Goal: Ask a question

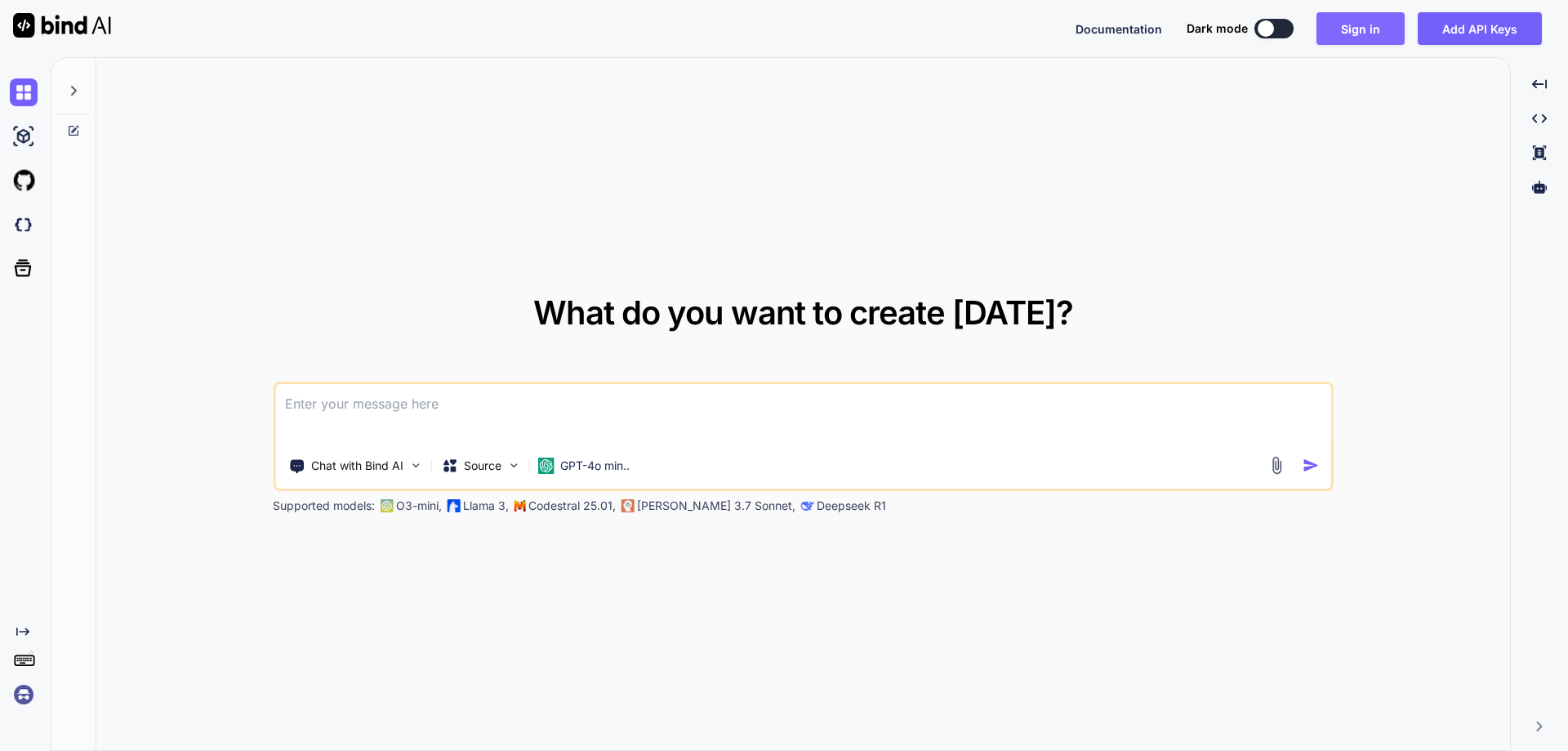
click at [1350, 35] on button "Sign in" at bounding box center [1361, 27] width 88 height 32
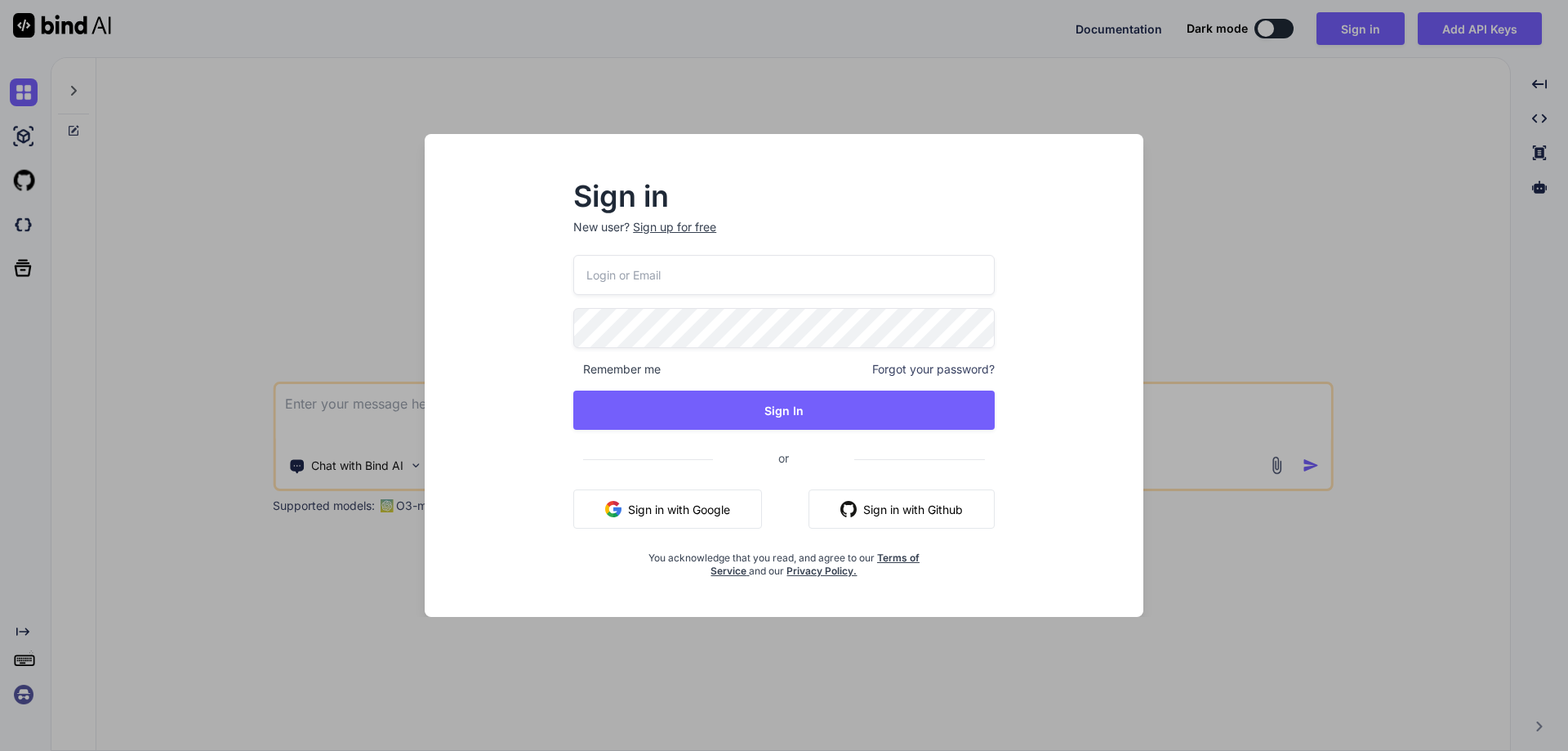
click at [736, 272] on input "email" at bounding box center [784, 275] width 421 height 40
paste input "[EMAIL_ADDRESS][DOMAIN_NAME]"
type input "[EMAIL_ADDRESS][DOMAIN_NAME]"
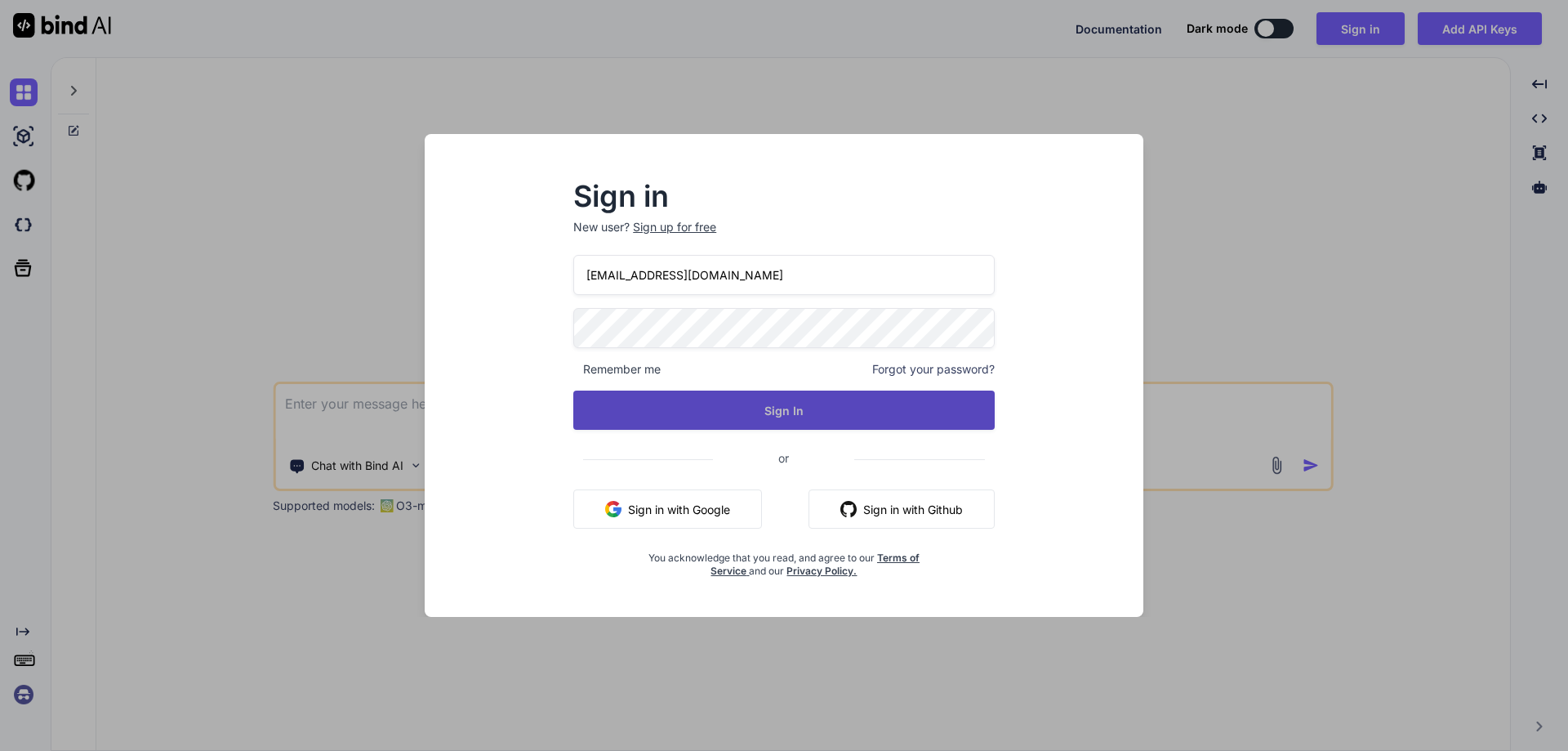
click at [838, 415] on button "Sign In" at bounding box center [784, 410] width 421 height 39
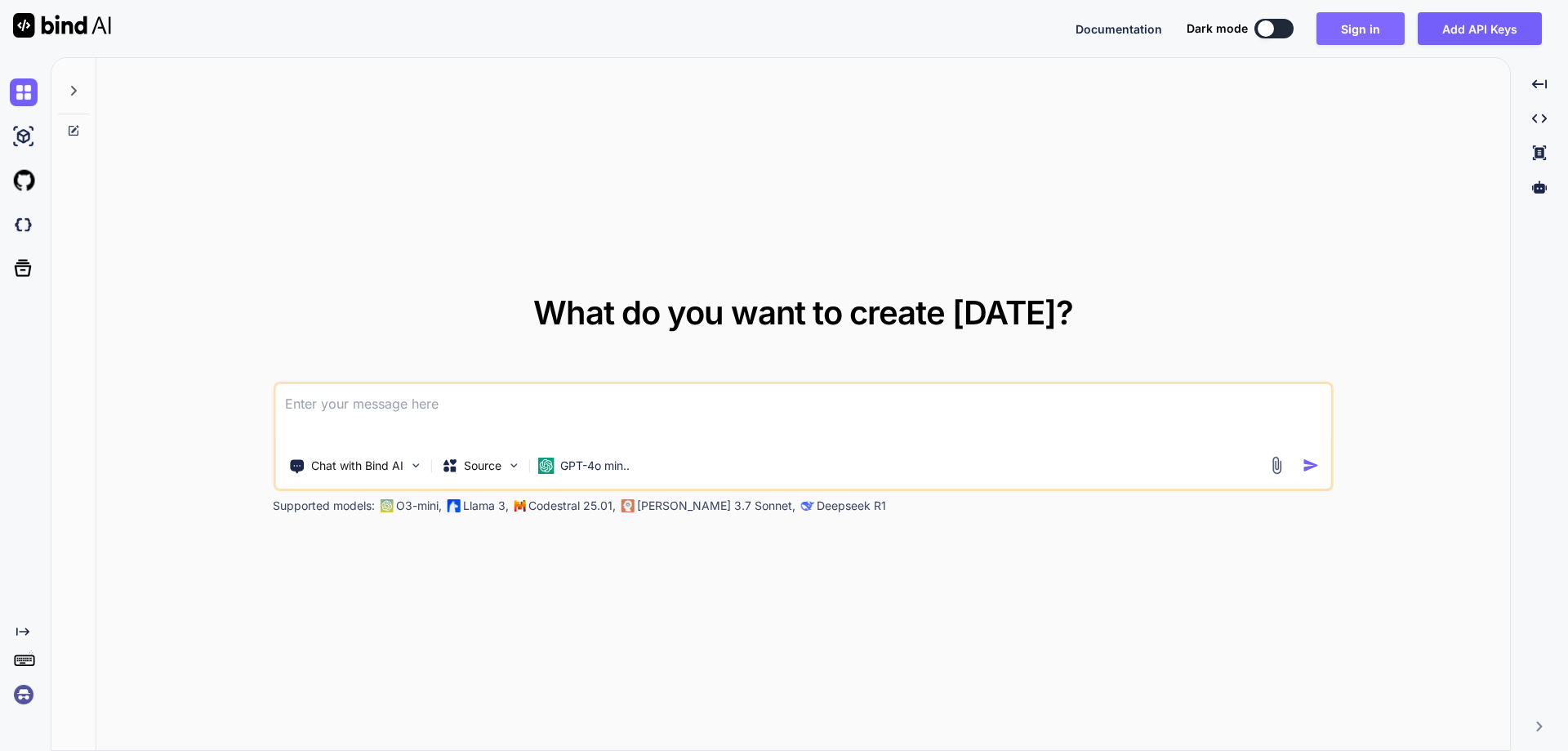
click at [1362, 39] on button "Sign in" at bounding box center [1361, 27] width 88 height 32
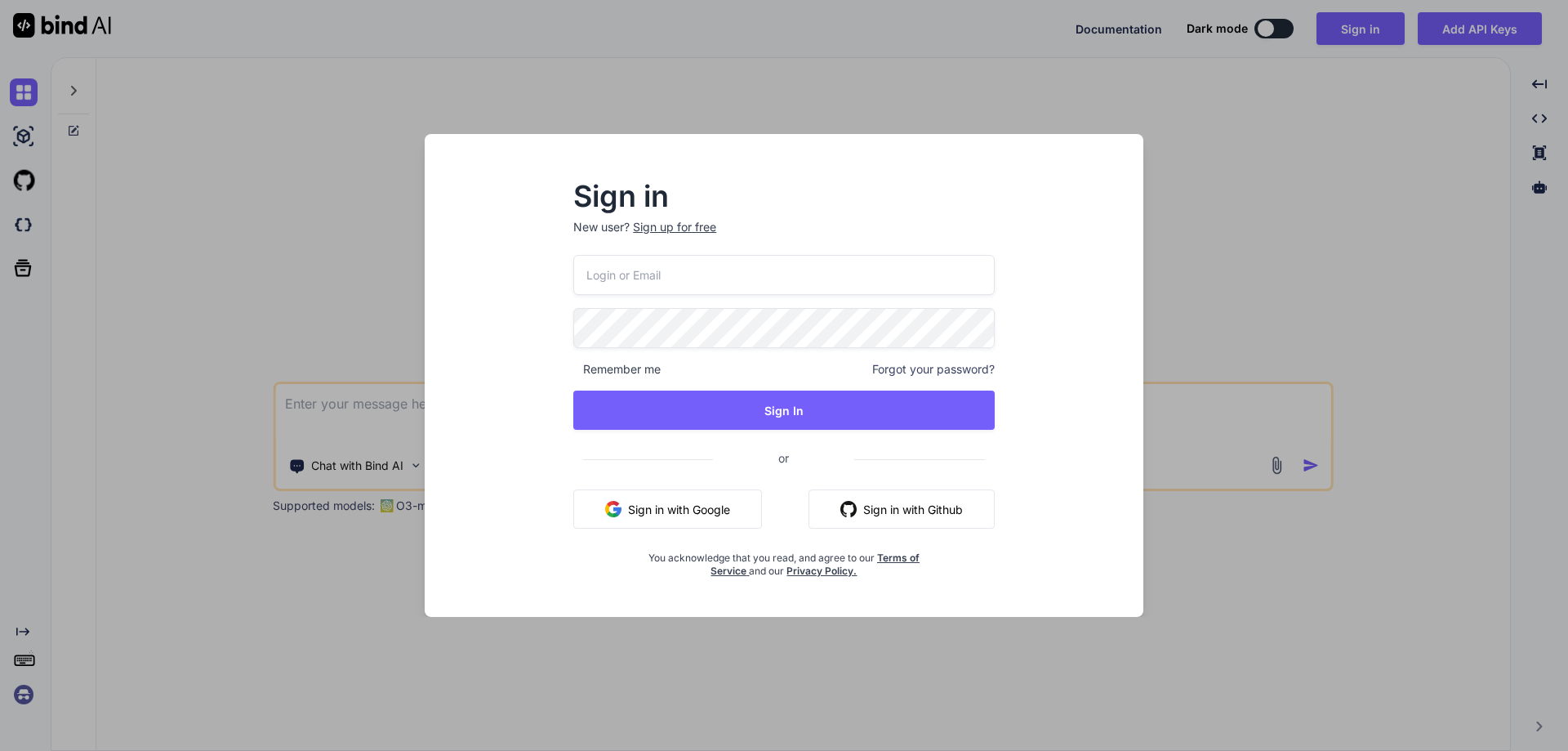
click at [603, 283] on input "email" at bounding box center [784, 275] width 421 height 40
paste input "[EMAIL_ADDRESS][DOMAIN_NAME]"
type input "[EMAIL_ADDRESS][DOMAIN_NAME]"
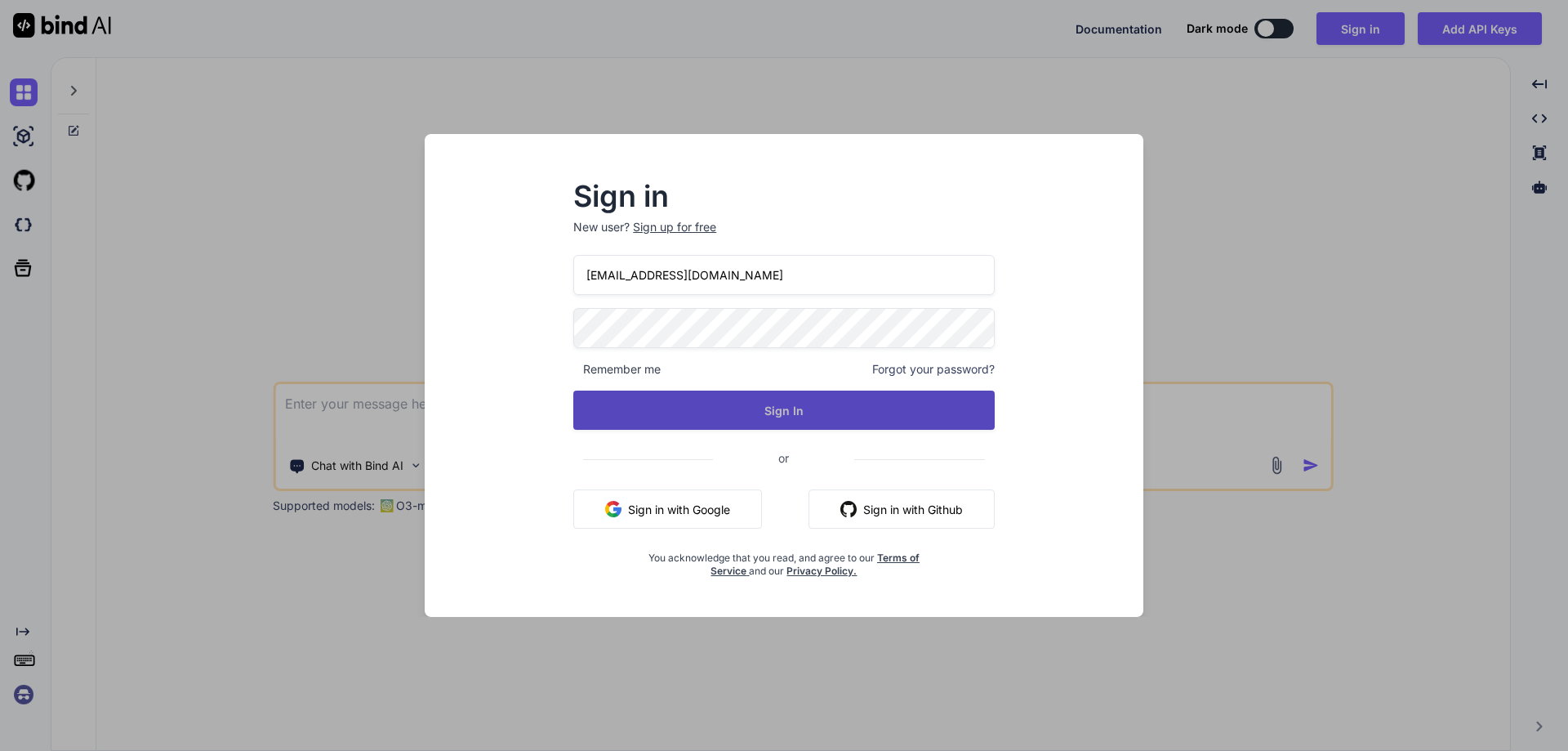
click at [796, 415] on button "Sign In" at bounding box center [784, 410] width 421 height 39
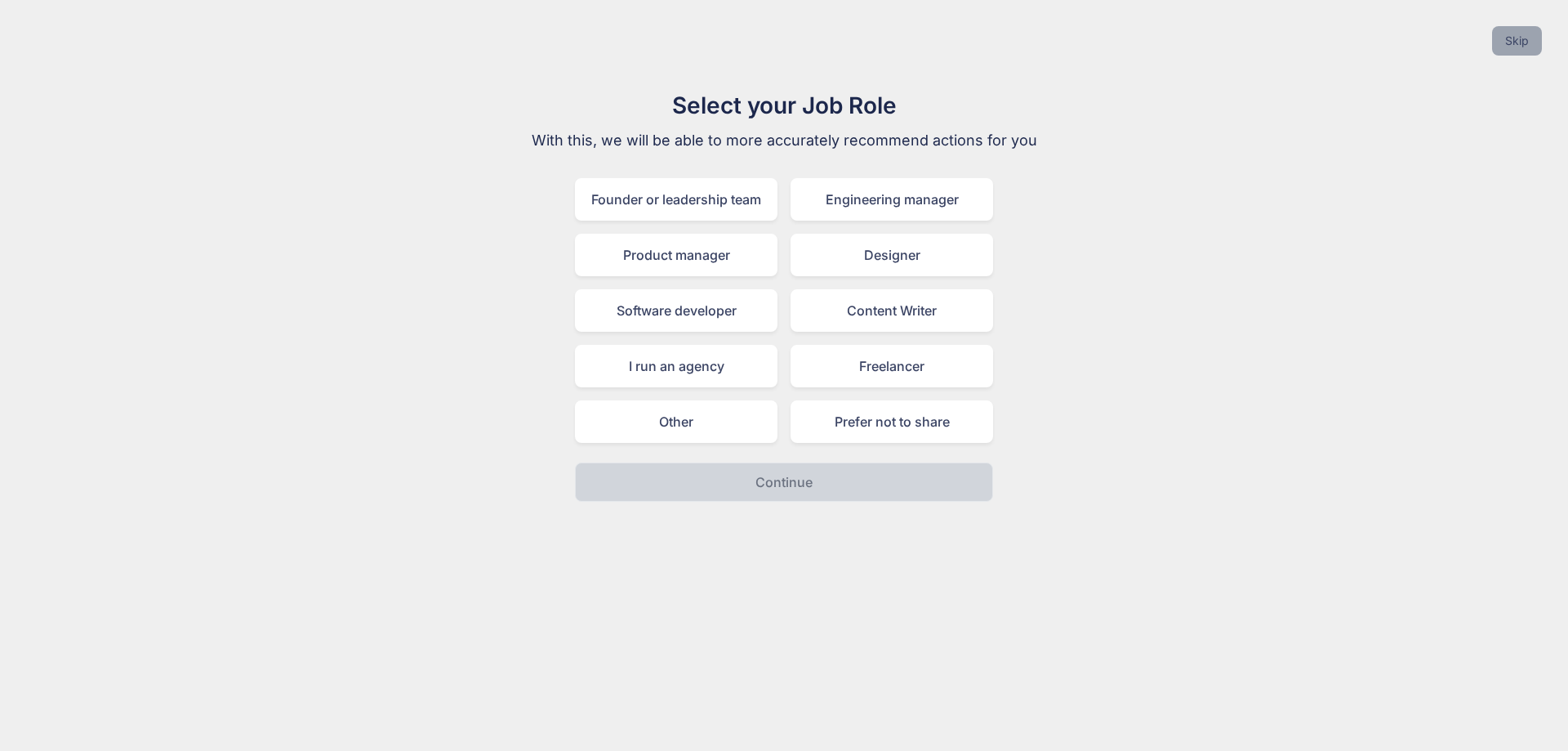
click at [1513, 35] on button "Skip" at bounding box center [1517, 41] width 50 height 29
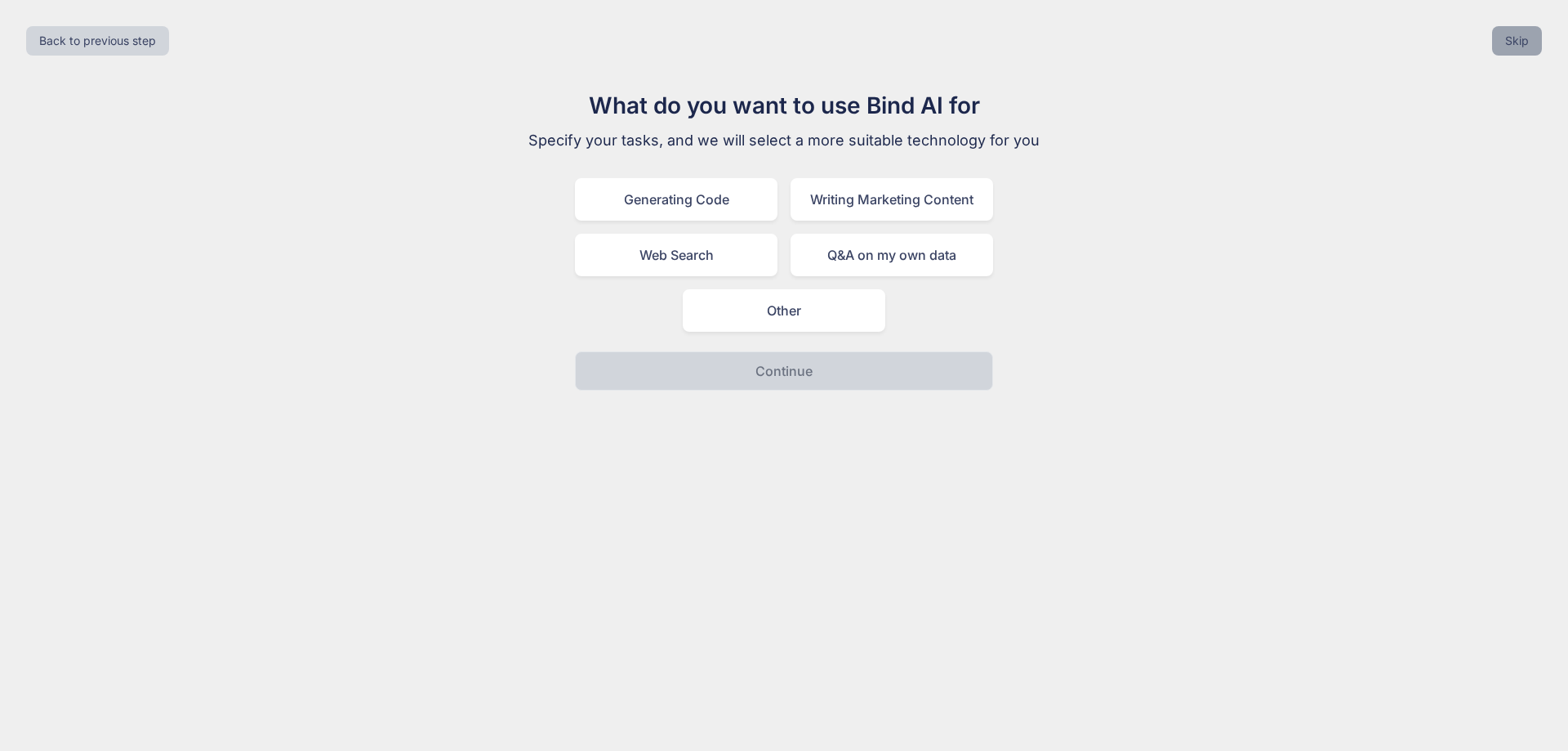
click at [1510, 39] on button "Skip" at bounding box center [1517, 41] width 50 height 29
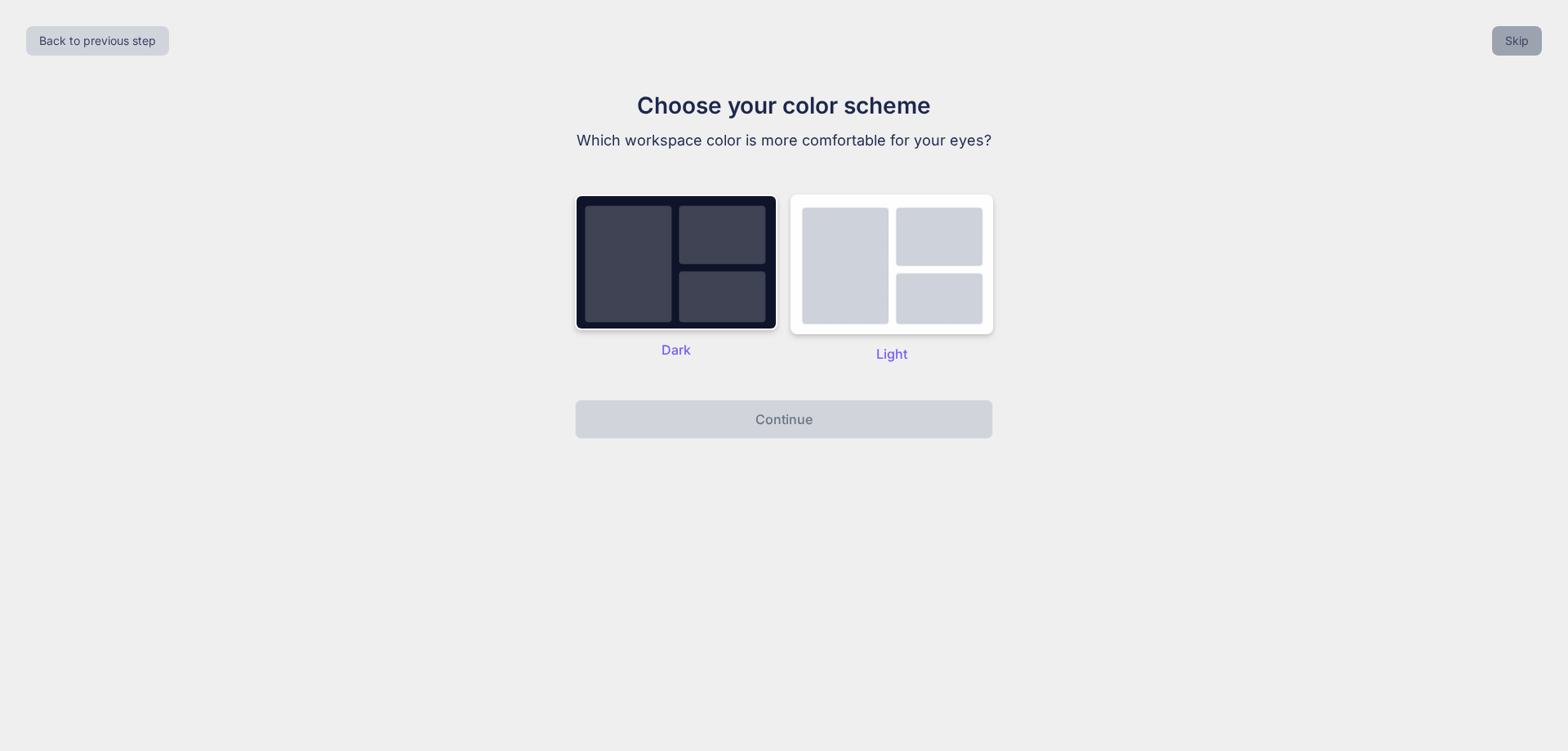
click at [1510, 39] on button "Skip" at bounding box center [1517, 41] width 50 height 29
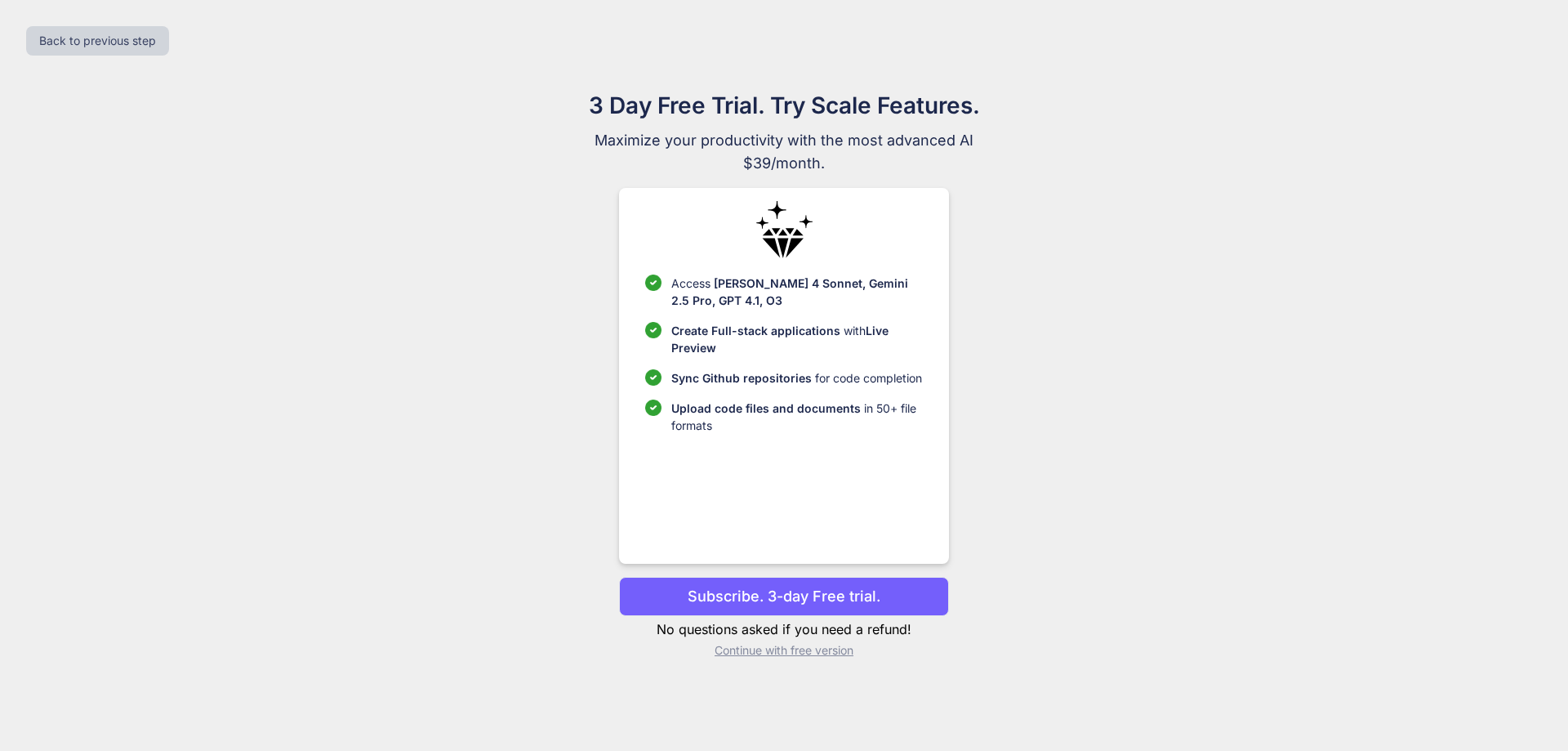
click at [818, 653] on p "Continue with free version" at bounding box center [784, 650] width 329 height 17
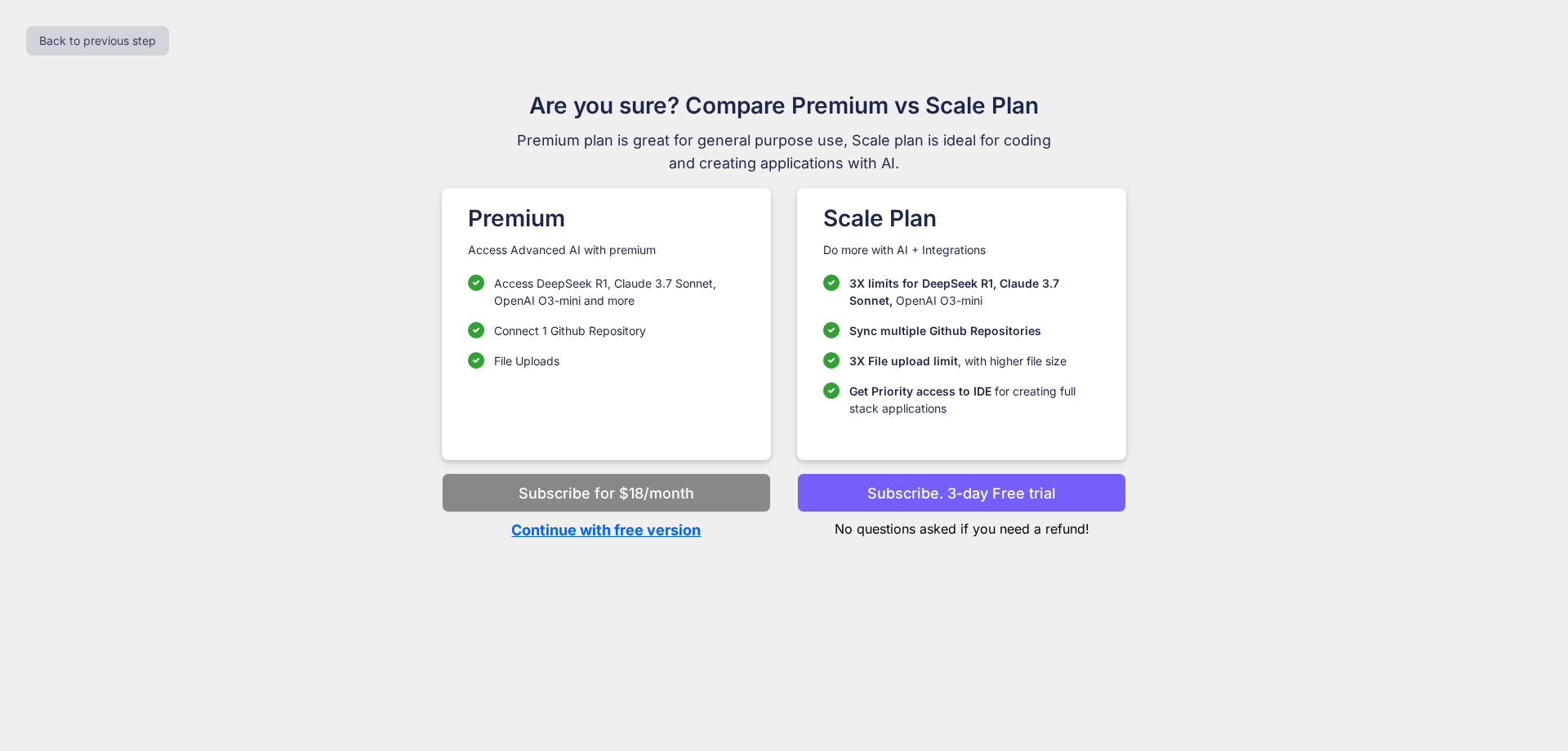
click at [683, 534] on p "Continue with free version" at bounding box center [606, 529] width 329 height 22
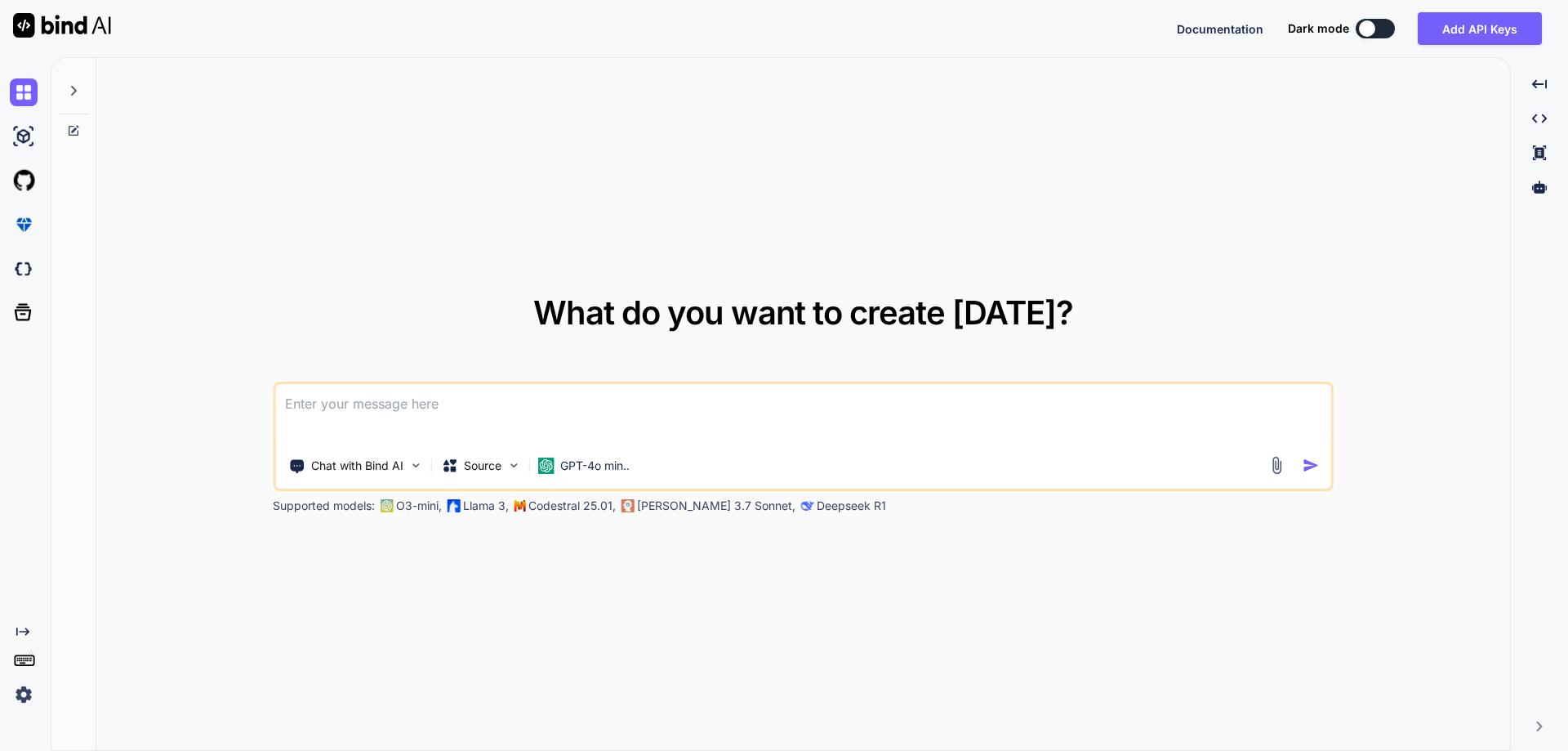
type textarea "x"
click at [443, 408] on textarea at bounding box center [803, 414] width 1056 height 61
paste textarea "CREATE TABLE [dbo].[product]( [id] [int] IDENTITY(1,1) NOT NULL, [product_name]…"
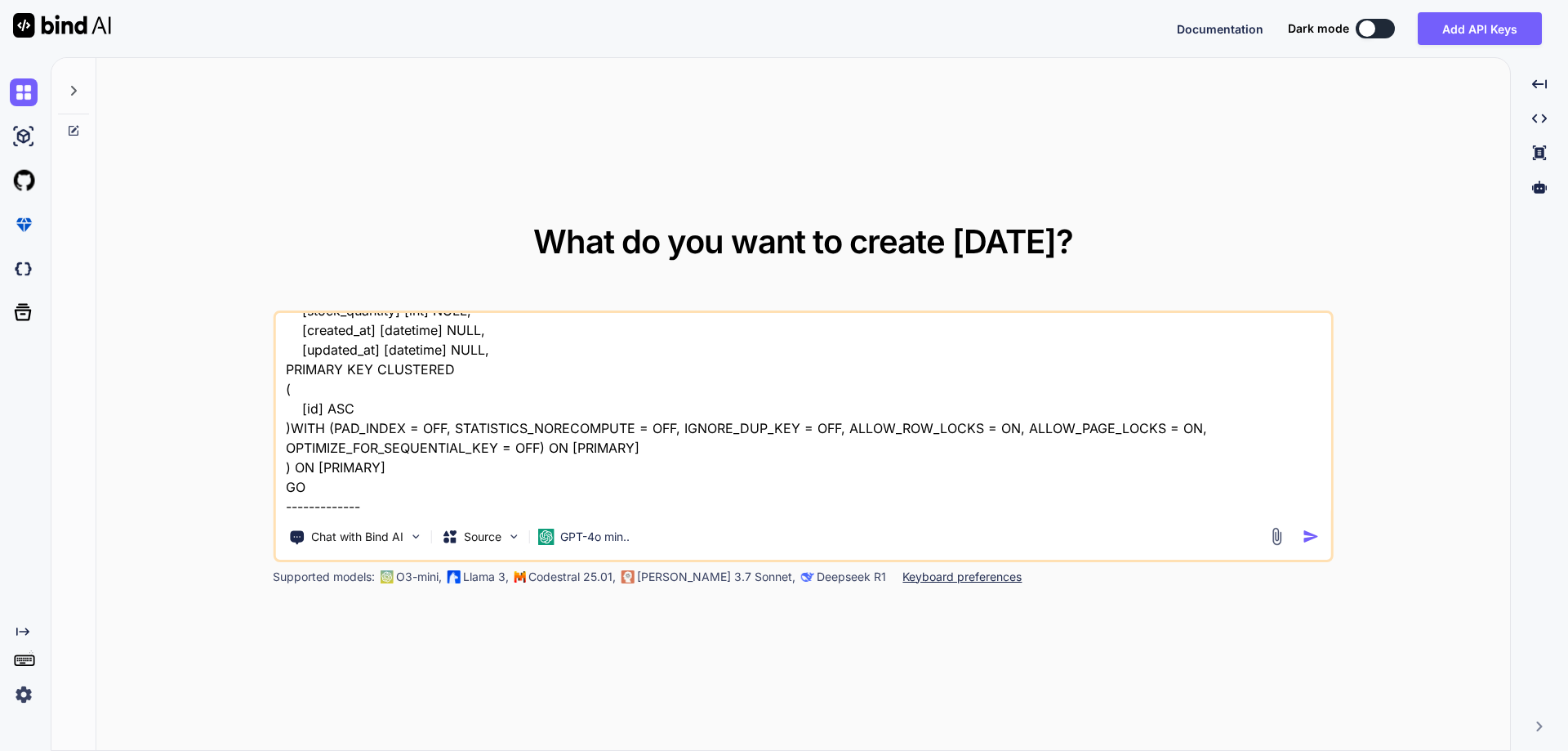
scroll to position [159, 0]
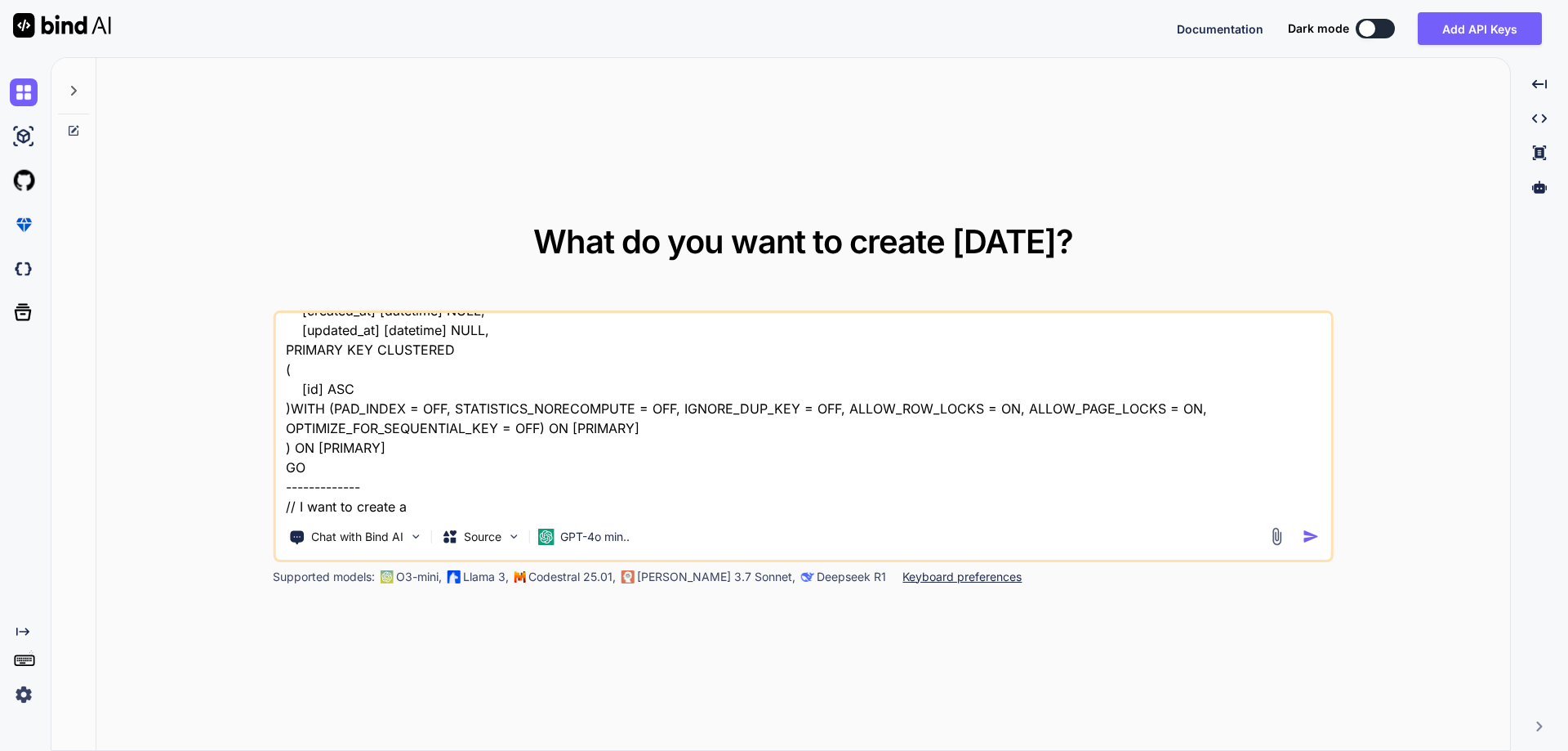
click at [443, 496] on textarea "this is the table, CREATE TABLE [dbo].[product]( [id] [int] IDENTITY(1,1) NOT N…" at bounding box center [803, 414] width 1056 height 202
click at [469, 510] on textarea "this is the table, CREATE TABLE [dbo].[product]( [id] [int] IDENTITY(1,1) NOT N…" at bounding box center [803, 414] width 1056 height 202
paste textarea "ALTER PROCEDURE [dbo].[GetProducts] @PageNumber INT=1, @PageSize INT=10, @Searc…"
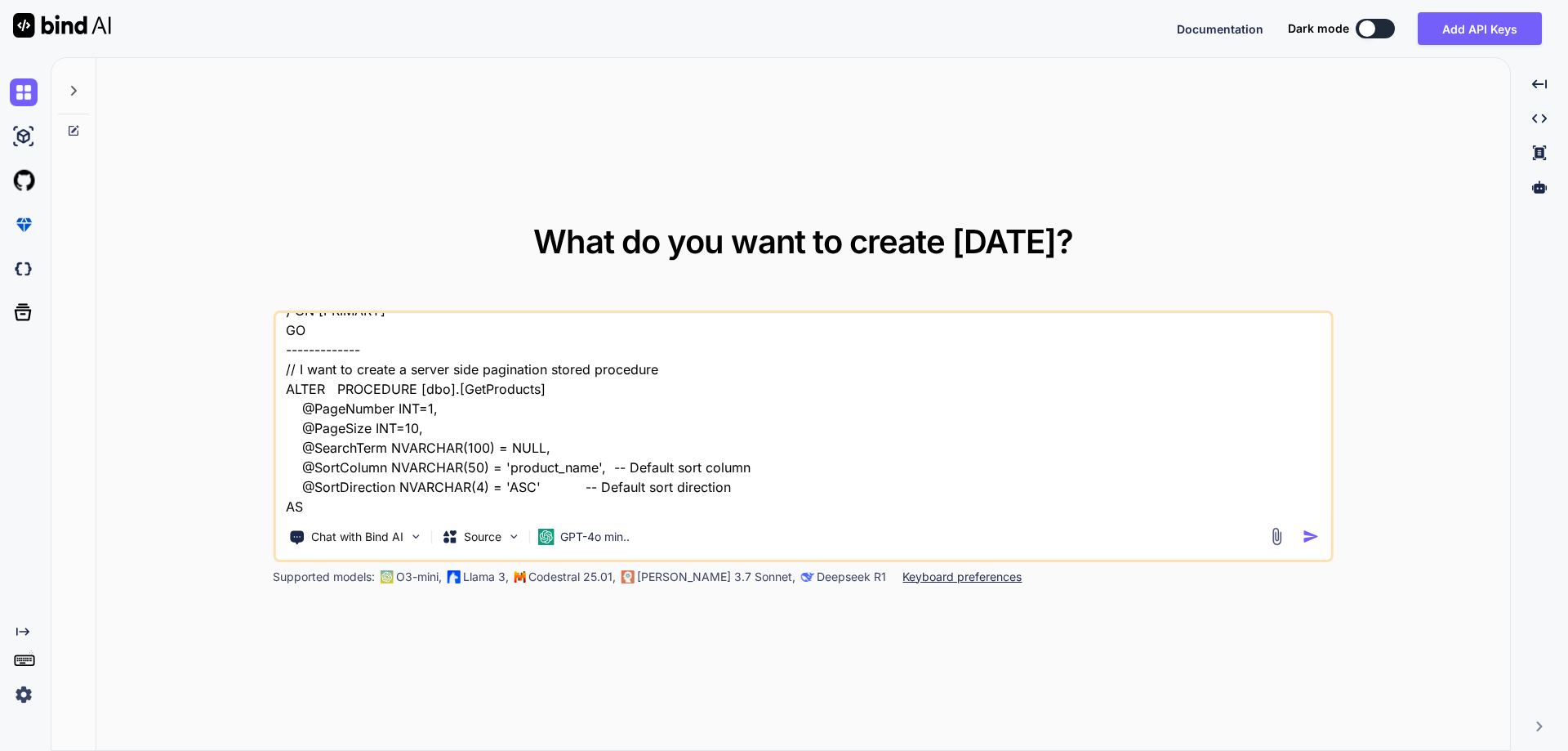
click at [297, 392] on textarea "this is the table, CREATE TABLE [dbo].[product]( [id] [int] IDENTITY(1,1) NOT N…" at bounding box center [803, 414] width 1056 height 202
type textarea "this is the table, CREATE TABLE [dbo].[product]( [id] [int] IDENTITY(1,1) NOT N…"
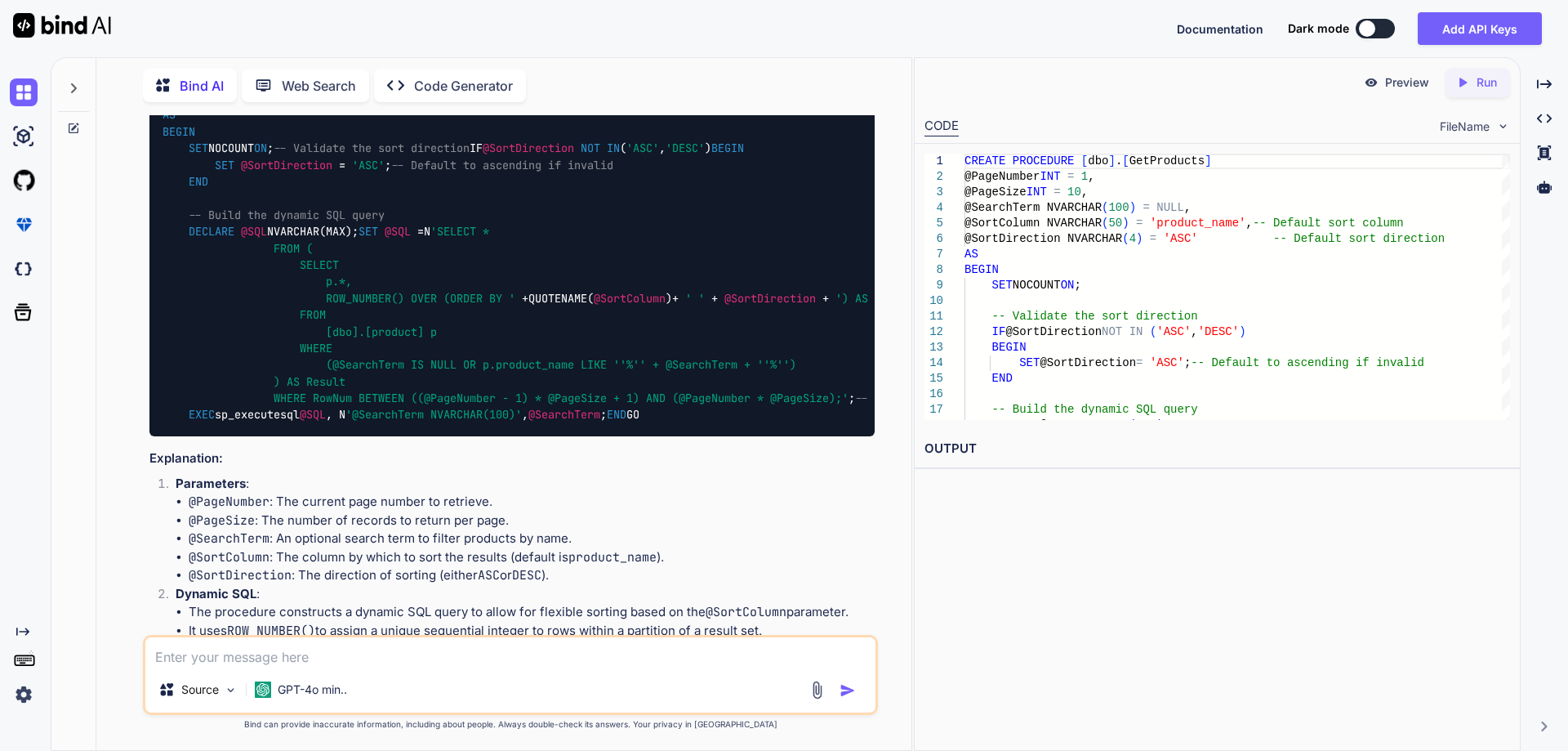
scroll to position [200, 0]
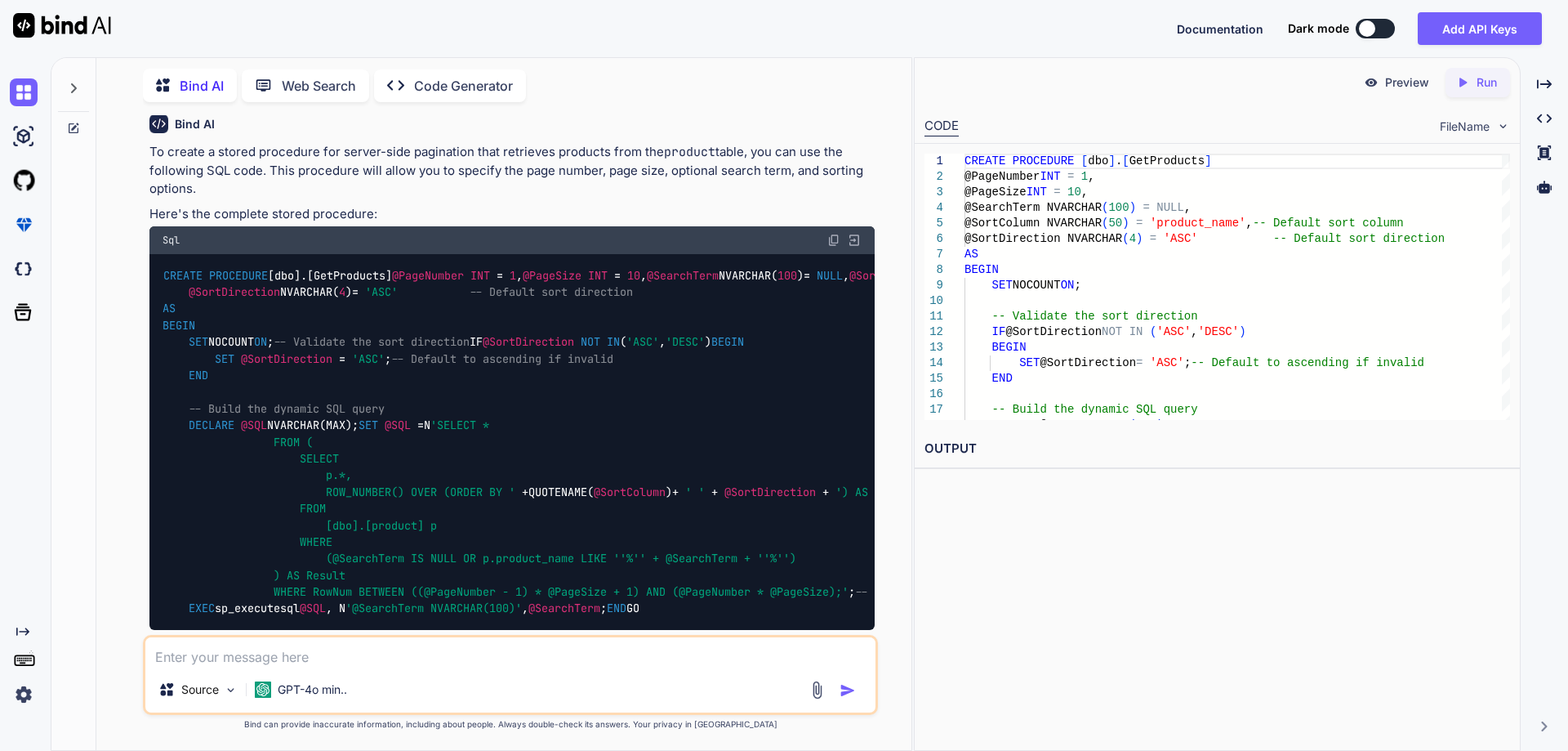
click at [835, 236] on img at bounding box center [834, 240] width 13 height 13
click at [460, 662] on textarea at bounding box center [511, 652] width 730 height 29
paste textarea "Msg 137, Level 15, State 2, Line 11 Must declare the scalar variable "@PageNumb…"
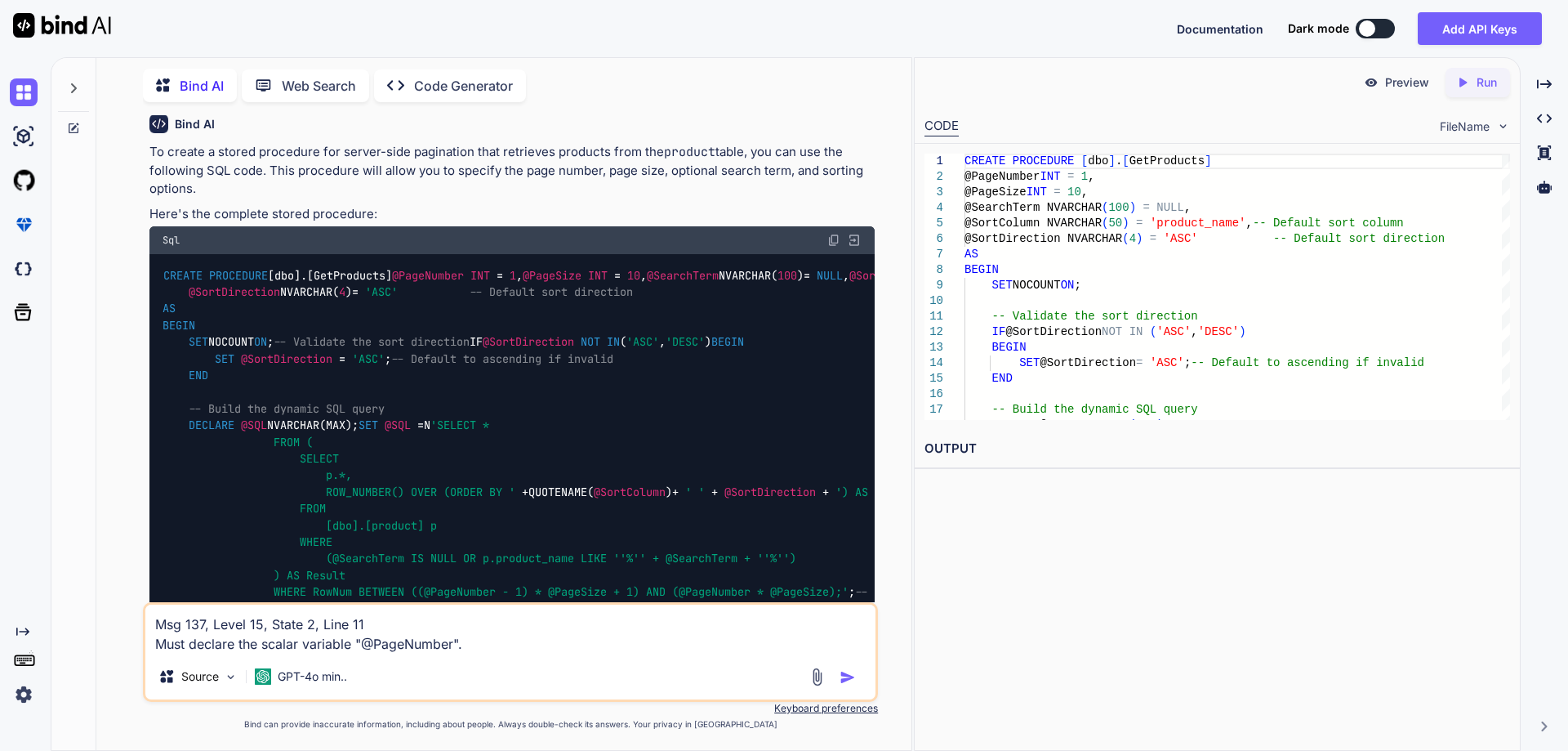
type textarea "Msg 137, Level 15, State 2, Line 11 Must declare the scalar variable "@PageNumb…"
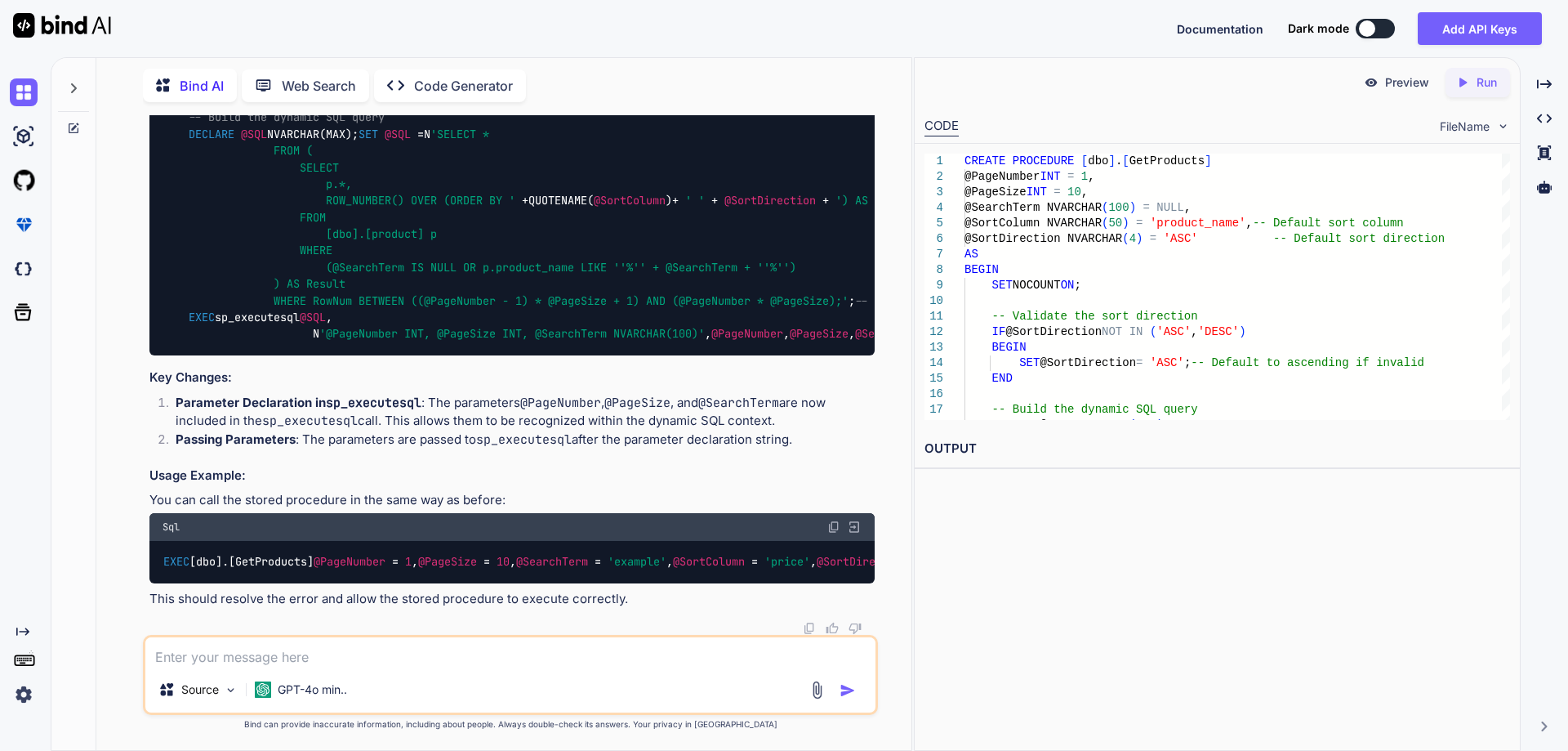
scroll to position [1484, 0]
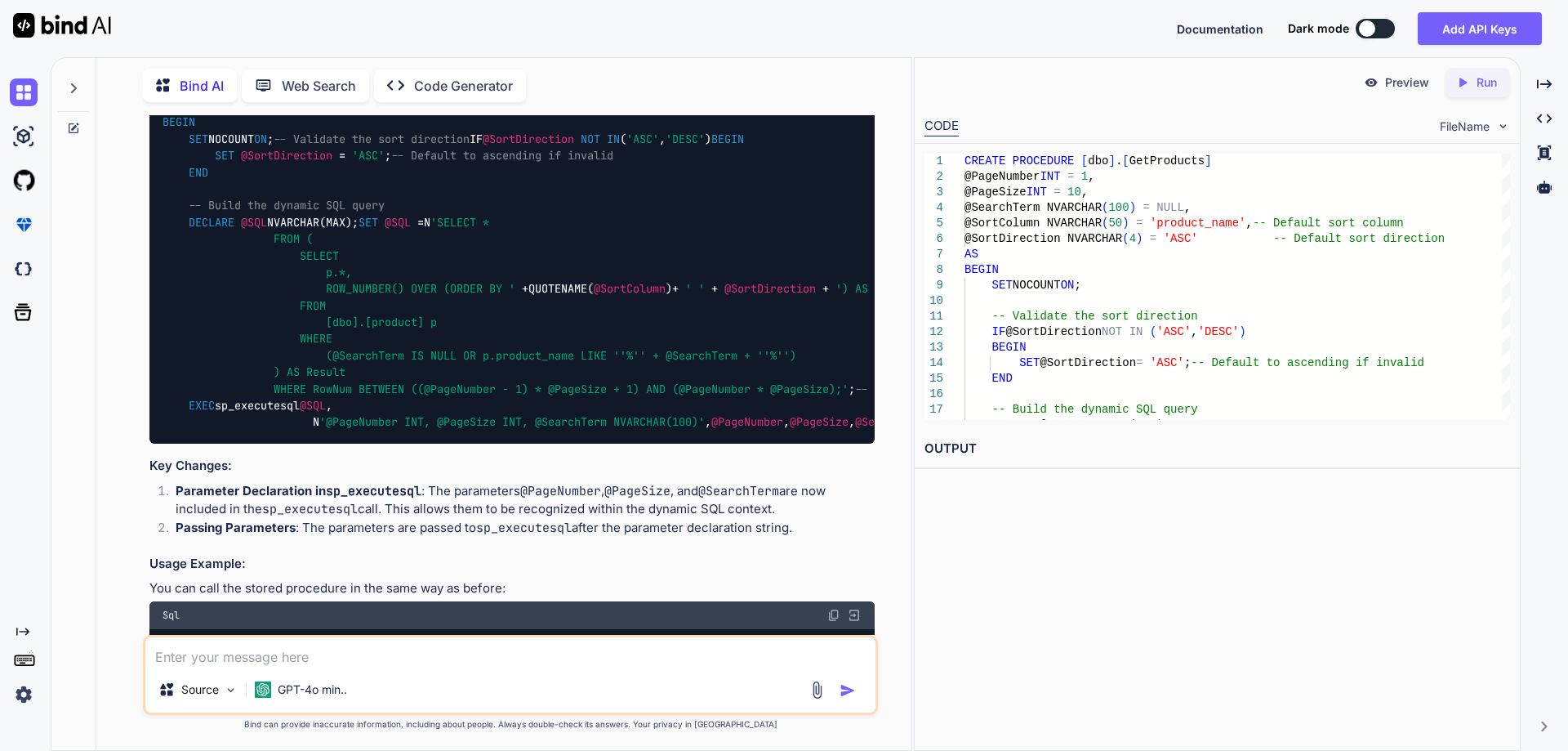
click at [835, 44] on img at bounding box center [834, 37] width 13 height 13
click at [335, 659] on textarea at bounding box center [511, 652] width 730 height 29
type textarea "where is total count?"
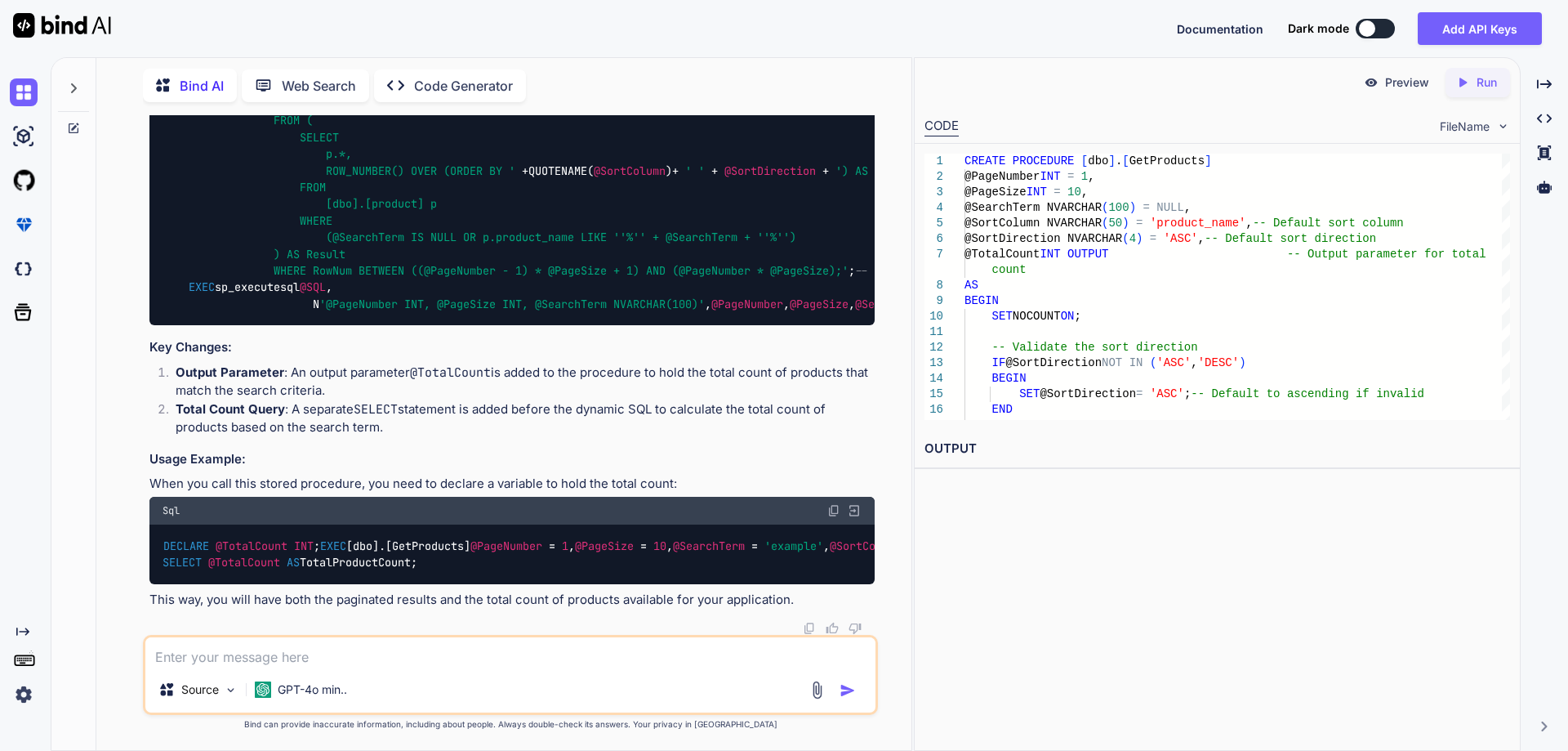
scroll to position [3016, 0]
click at [357, 654] on textarea at bounding box center [511, 652] width 730 height 29
type textarea "n"
click at [703, 325] on div "CREATE PROCEDURE [dbo].[GetProducts] @PageNumber INT = 1 , @PageSize INT = 10 ,…" at bounding box center [512, 112] width 726 height 425
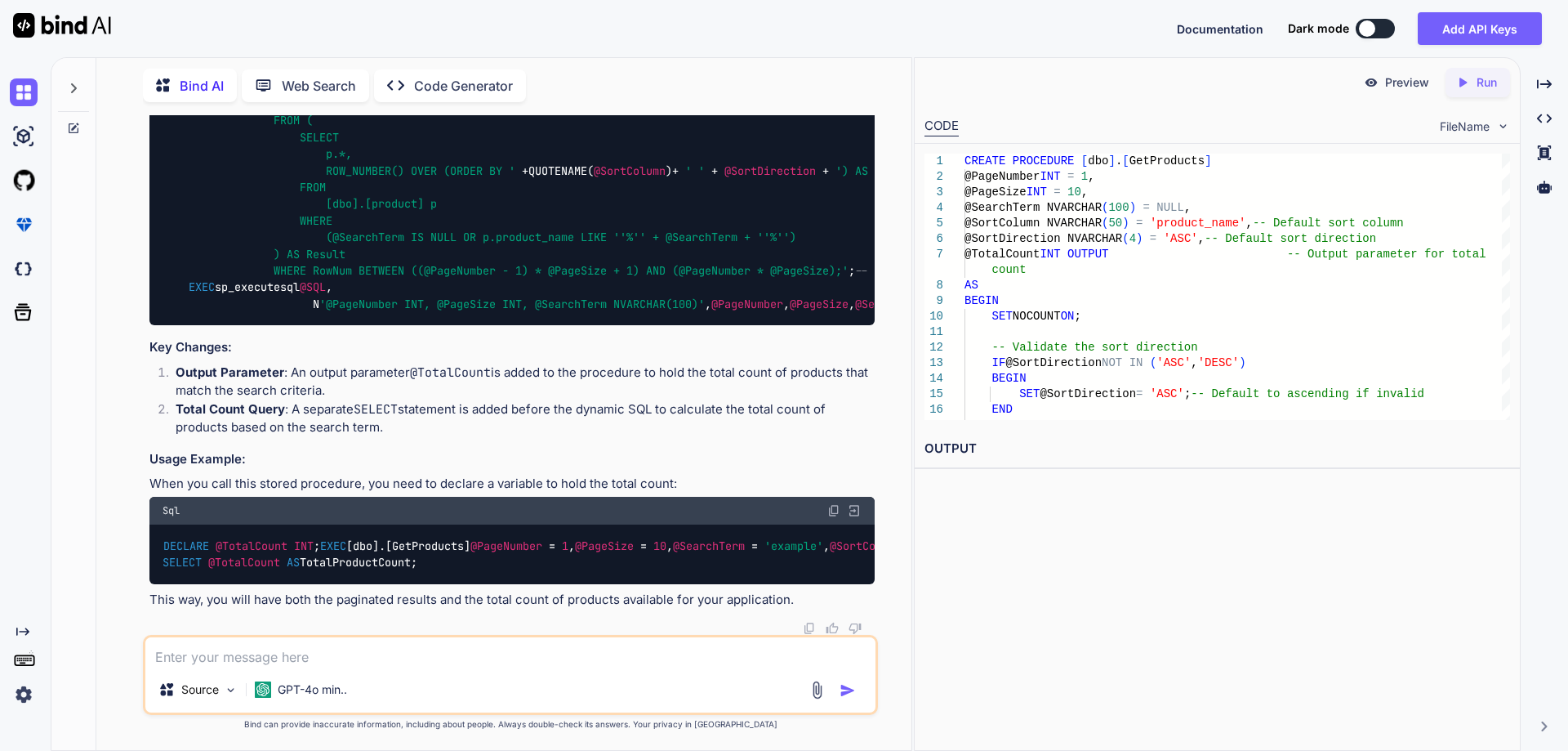
click at [365, 654] on textarea at bounding box center [511, 652] width 730 height 29
type textarea "u"
type textarea "avoid to use dynamic query"
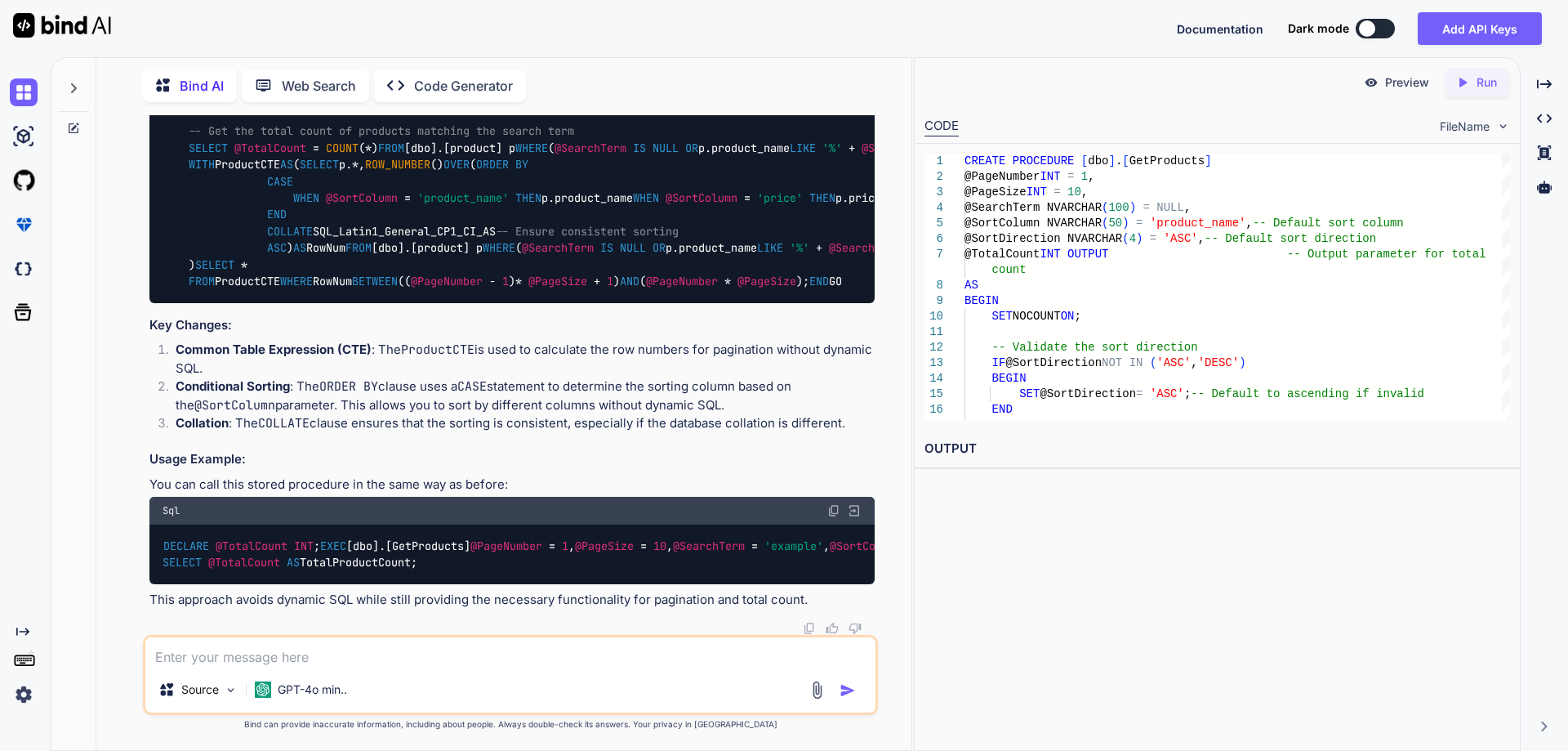
scroll to position [4149, 0]
click at [361, 663] on textarea at bounding box center [511, 652] width 730 height 29
paste textarea "Msg 447, Level 16, State 0, Procedure GetProducts, Line 34 [Batch Start Line 0]…"
type textarea "Msg 447, Level 16, State 0, Procedure GetProducts, Line 34 [Batch Start Line 0]…"
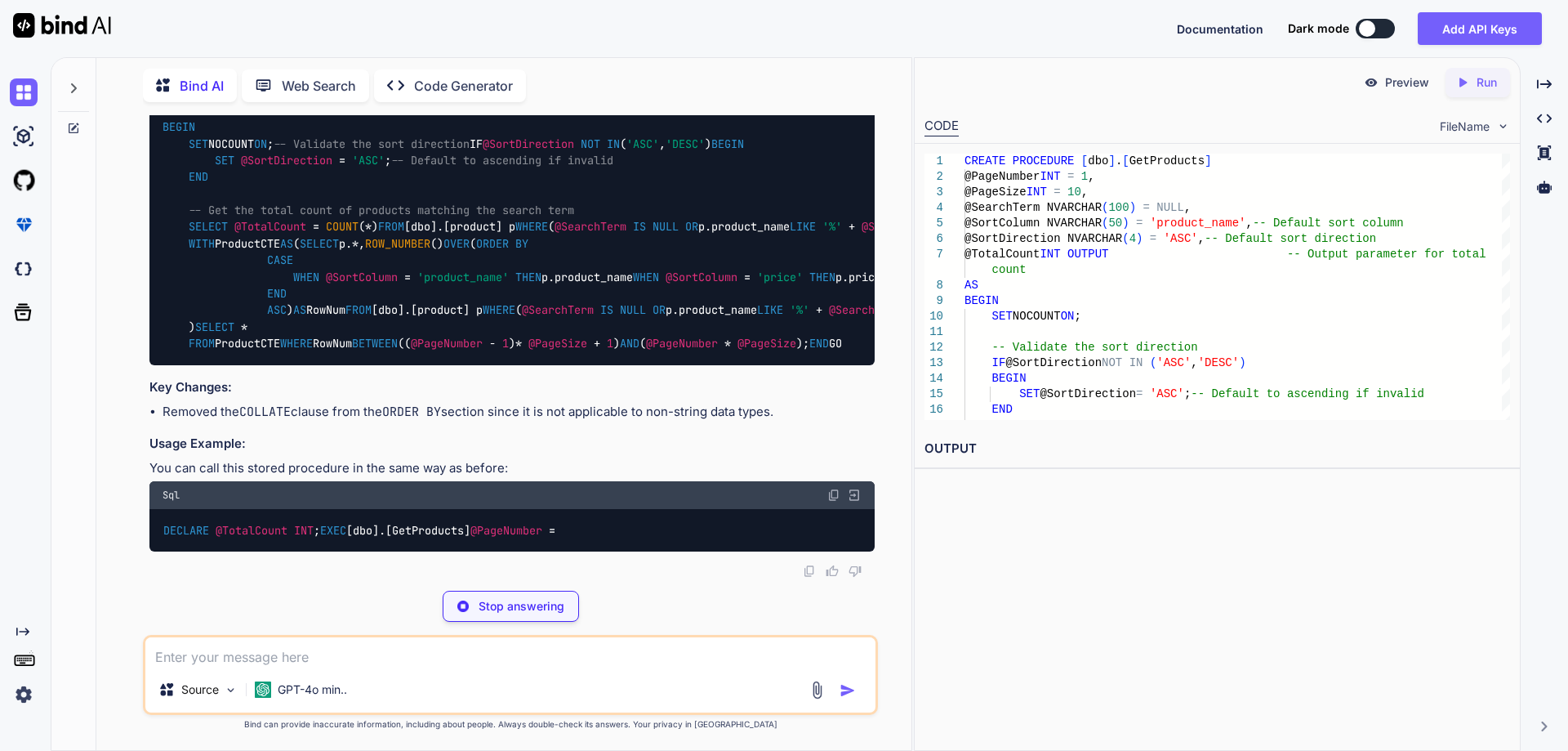
scroll to position [5610, 0]
click at [831, 31] on img at bounding box center [834, 25] width 13 height 13
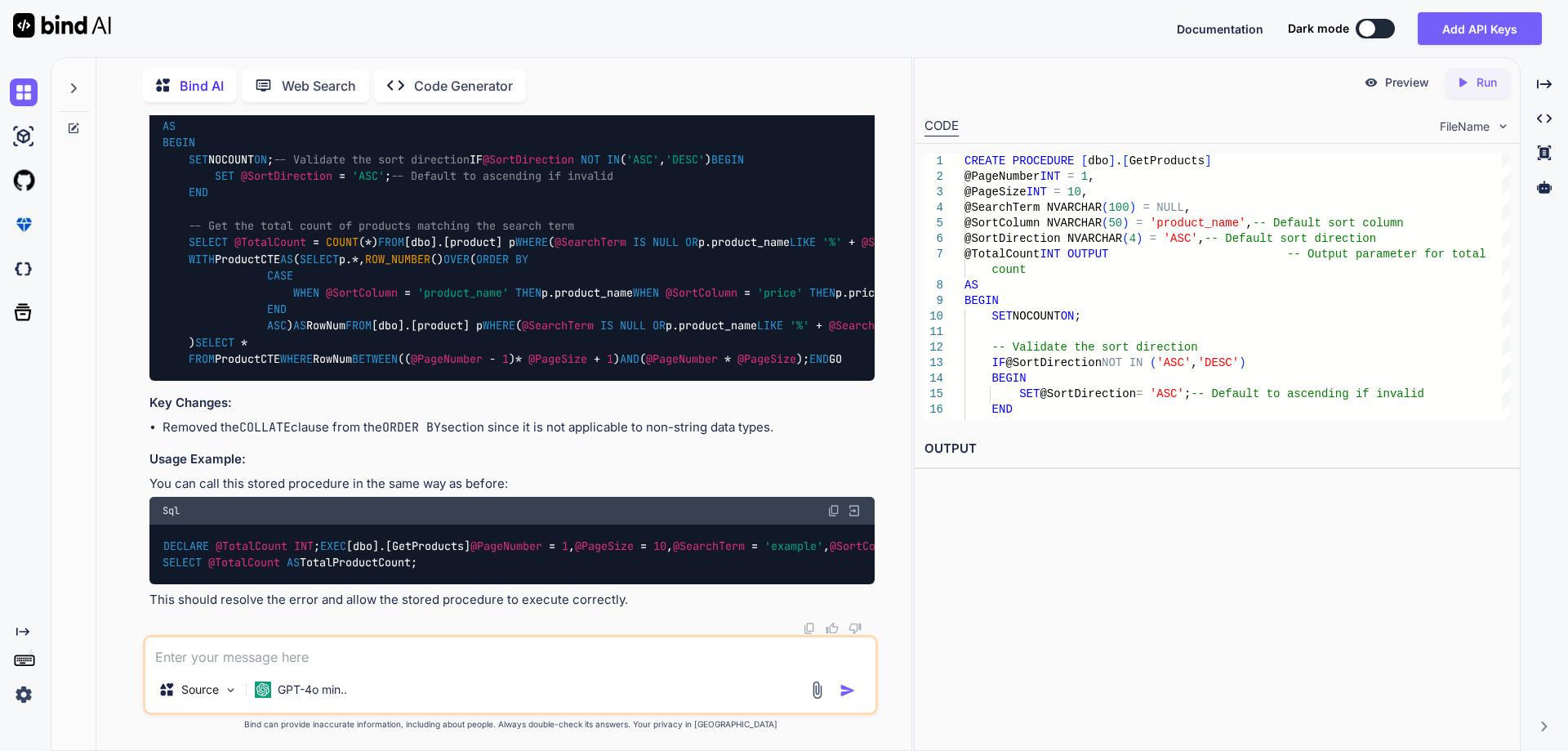
scroll to position [6381, 0]
click at [163, 537] on code "DECLARE @TotalCount INT ; EXEC [dbo].[GetProducts] @PageNumber = 1 , @PageSize …" at bounding box center [967, 554] width 1608 height 33
drag, startPoint x: 166, startPoint y: 377, endPoint x: 452, endPoint y: 557, distance: 337.9
click at [452, 557] on div "DECLARE @TotalCount INT ; EXEC [dbo].[GetProducts] @PageNumber = 1 , @PageSize …" at bounding box center [512, 554] width 726 height 60
copy code "DECLARE @TotalCount INT ; EXEC [dbo].[GetProducts] @PageNumber = 1 , @PageSize …"
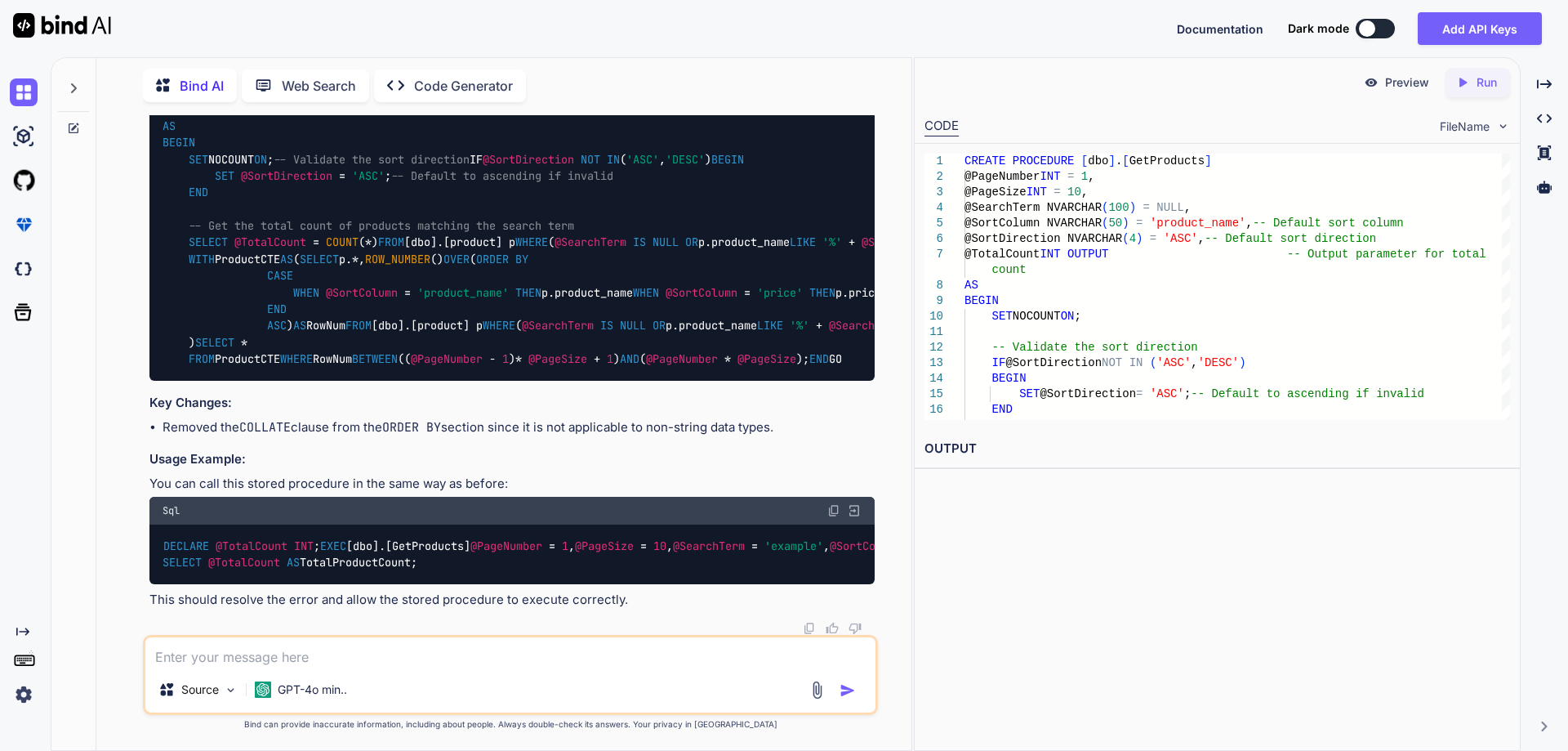
click at [313, 524] on div "DECLARE @TotalCount INT ; EXEC [dbo].[GetProducts] @PageNumber = 1 , @PageSize …" at bounding box center [512, 554] width 726 height 60
click at [438, 647] on textarea at bounding box center [511, 652] width 730 height 29
type textarea "this is wrong"
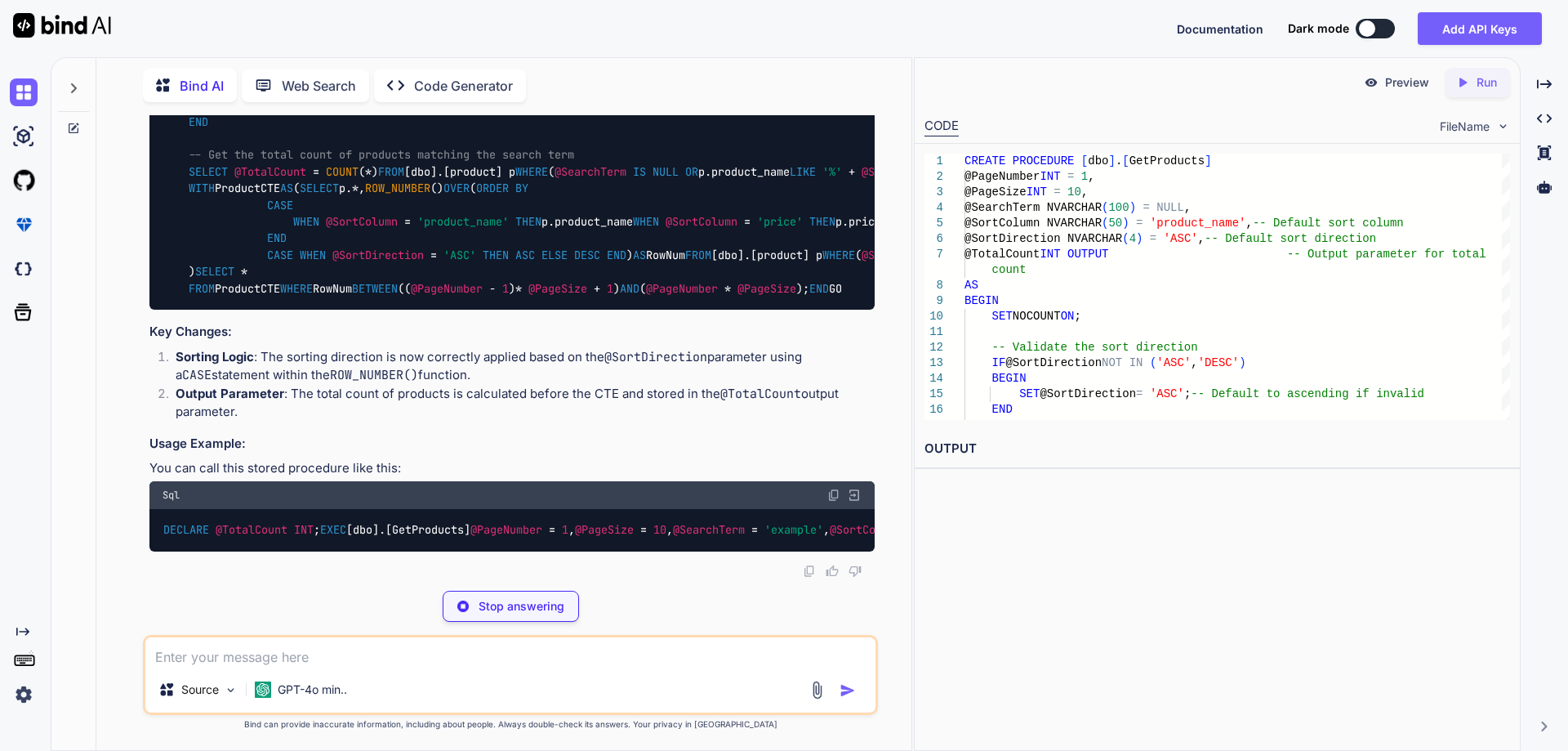
scroll to position [7105, 0]
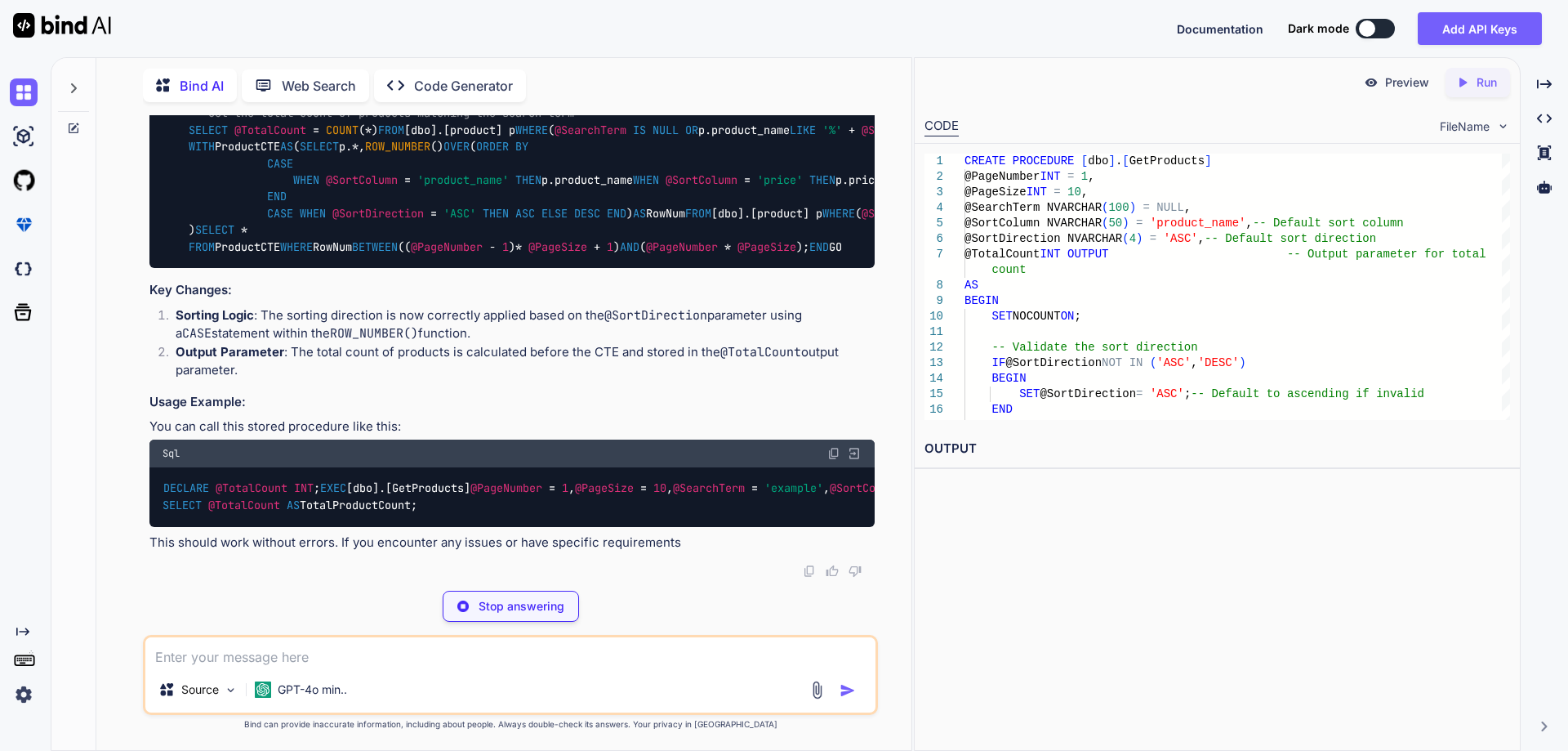
click at [555, 137] on span "@SearchTerm" at bounding box center [590, 130] width 72 height 15
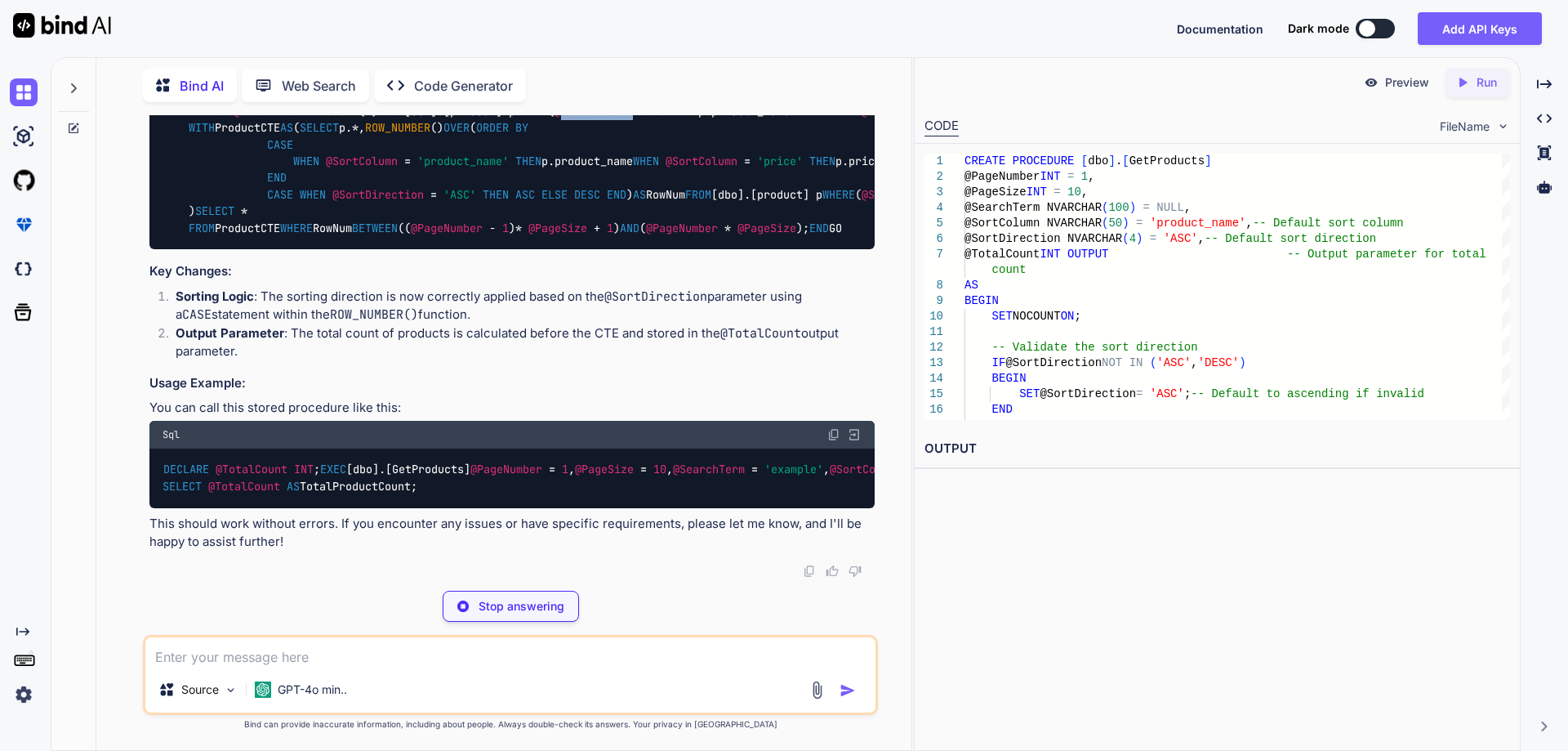
click at [555, 119] on span "@SearchTerm" at bounding box center [590, 111] width 72 height 15
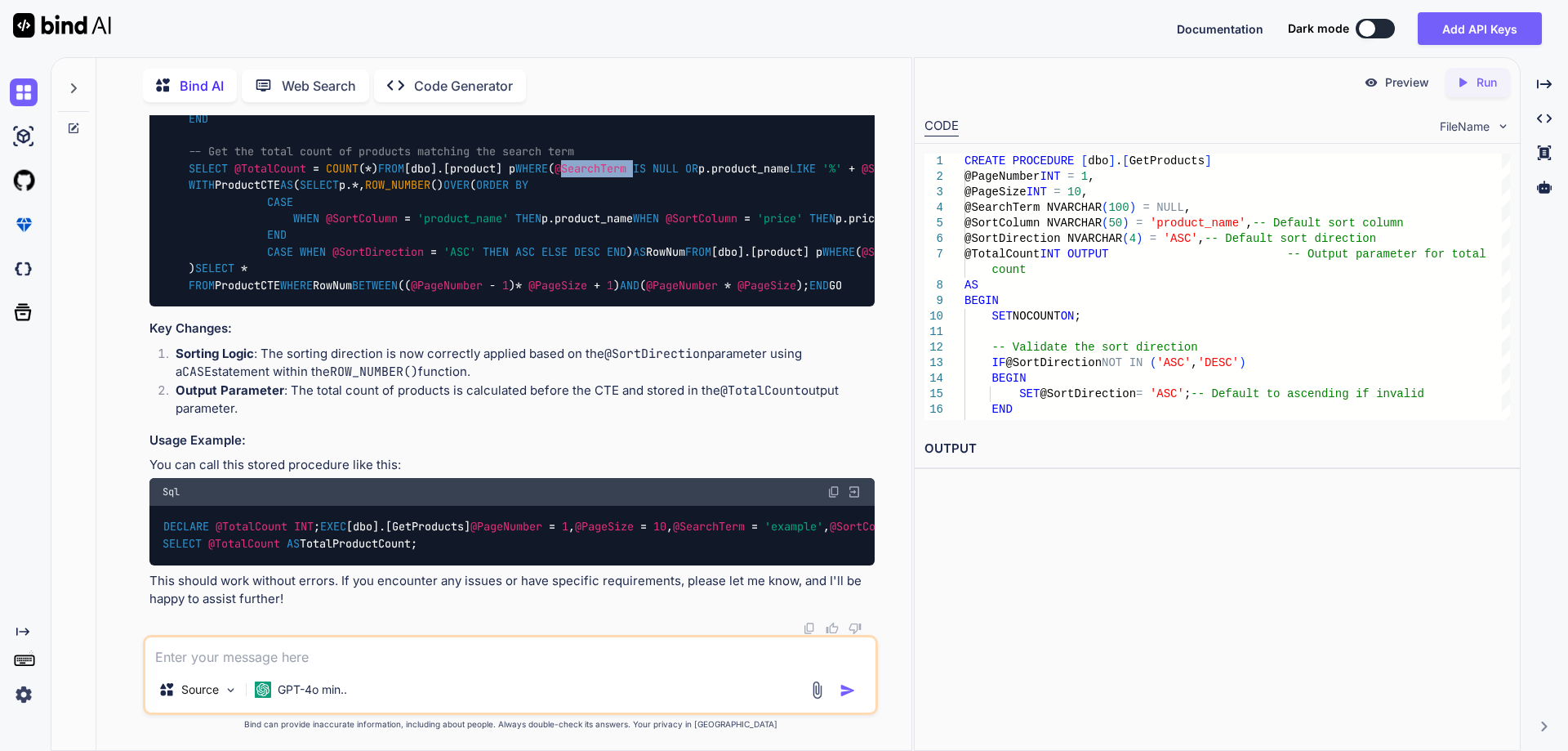
click at [555, 176] on span "@SearchTerm" at bounding box center [590, 168] width 72 height 15
drag, startPoint x: 235, startPoint y: 458, endPoint x: 308, endPoint y: 460, distance: 73.0
click at [308, 294] on code "CREATE PROCEDURE [dbo].[GetProducts] @PageNumber INT = 1 , @PageSize INT = 10 ,…" at bounding box center [813, 142] width 1301 height 299
copy span "@SearchTerm"
click at [346, 662] on textarea at bounding box center [511, 652] width 730 height 29
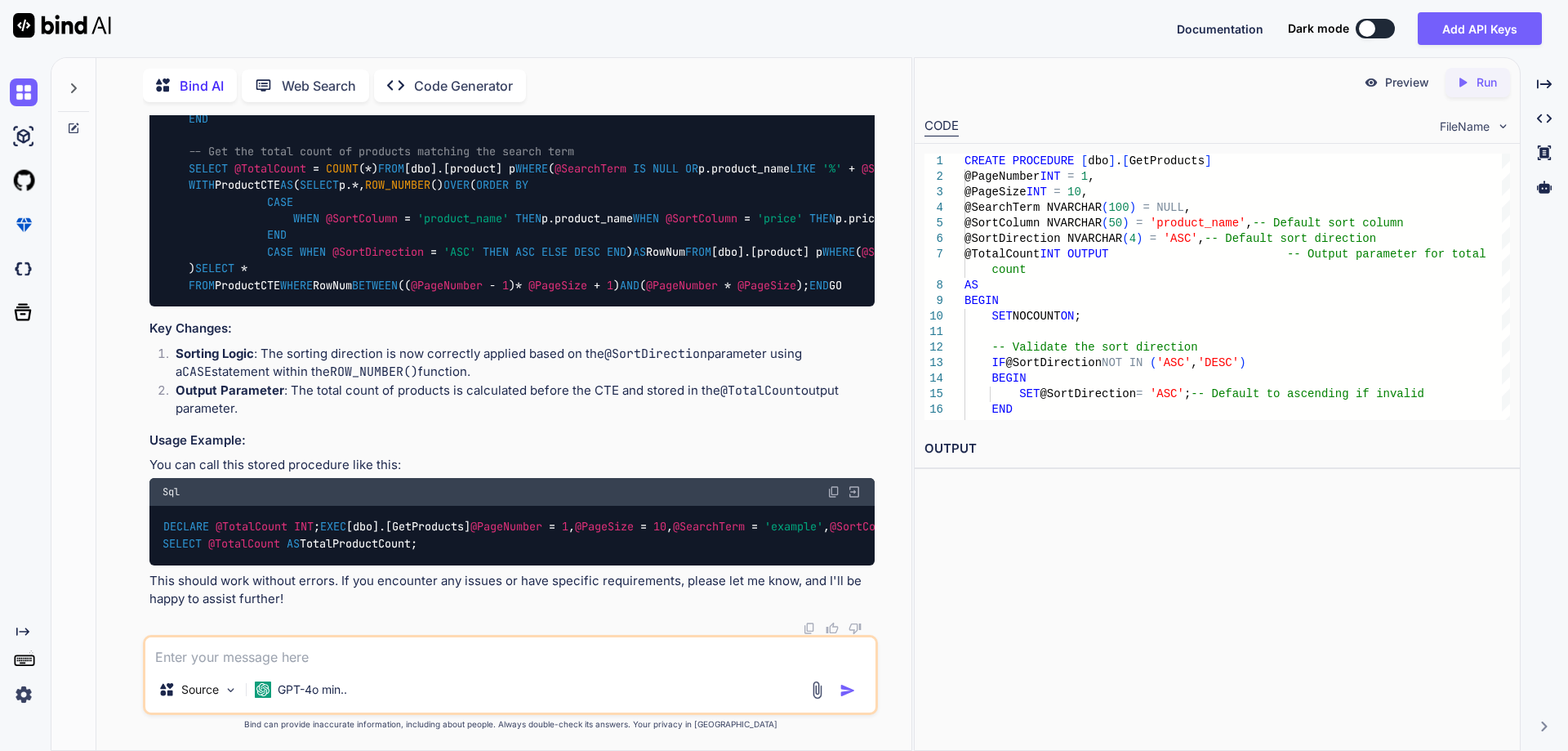
paste textarea "@SearchTerm"
type textarea "@SearchTerm can be anything, right?"
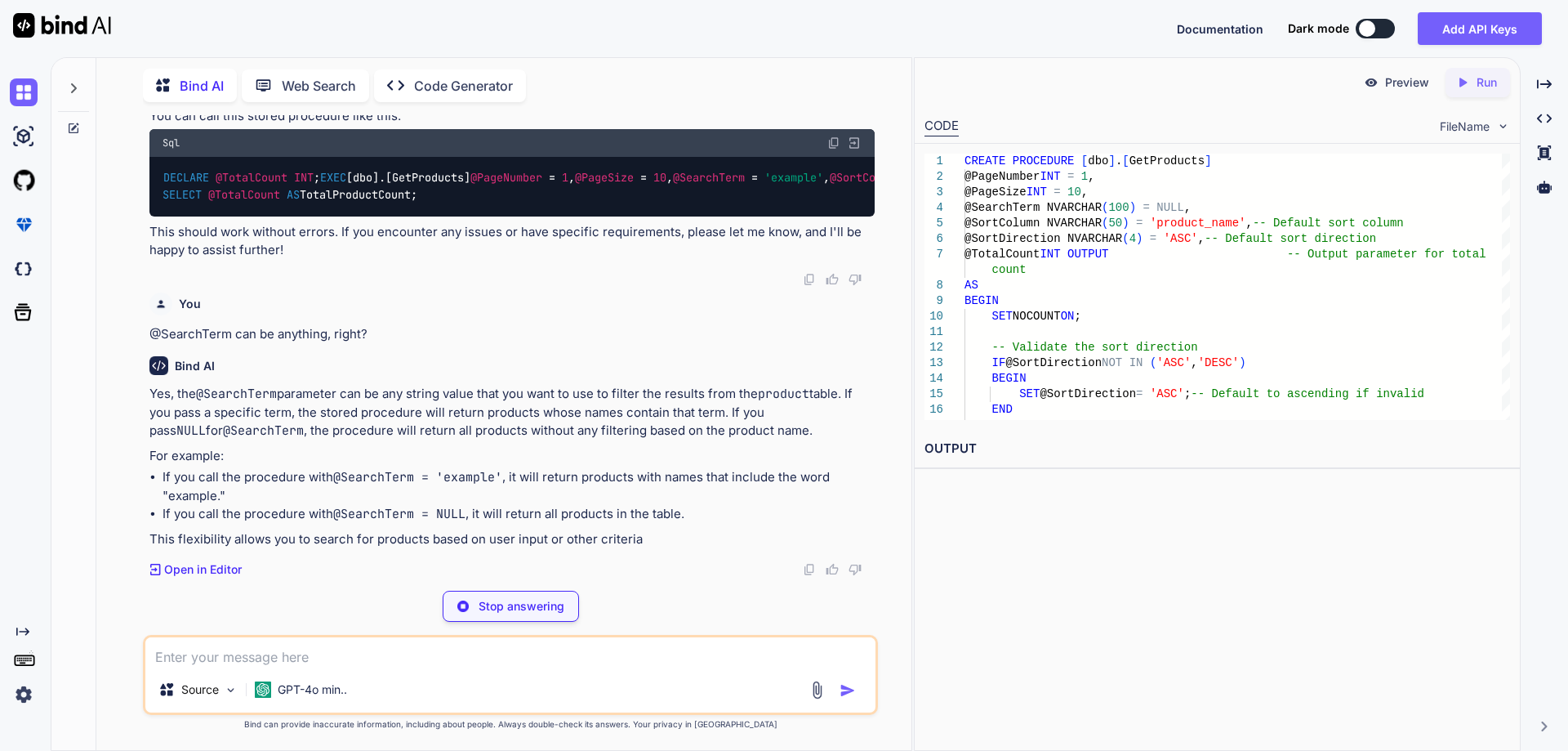
scroll to position [8119, 0]
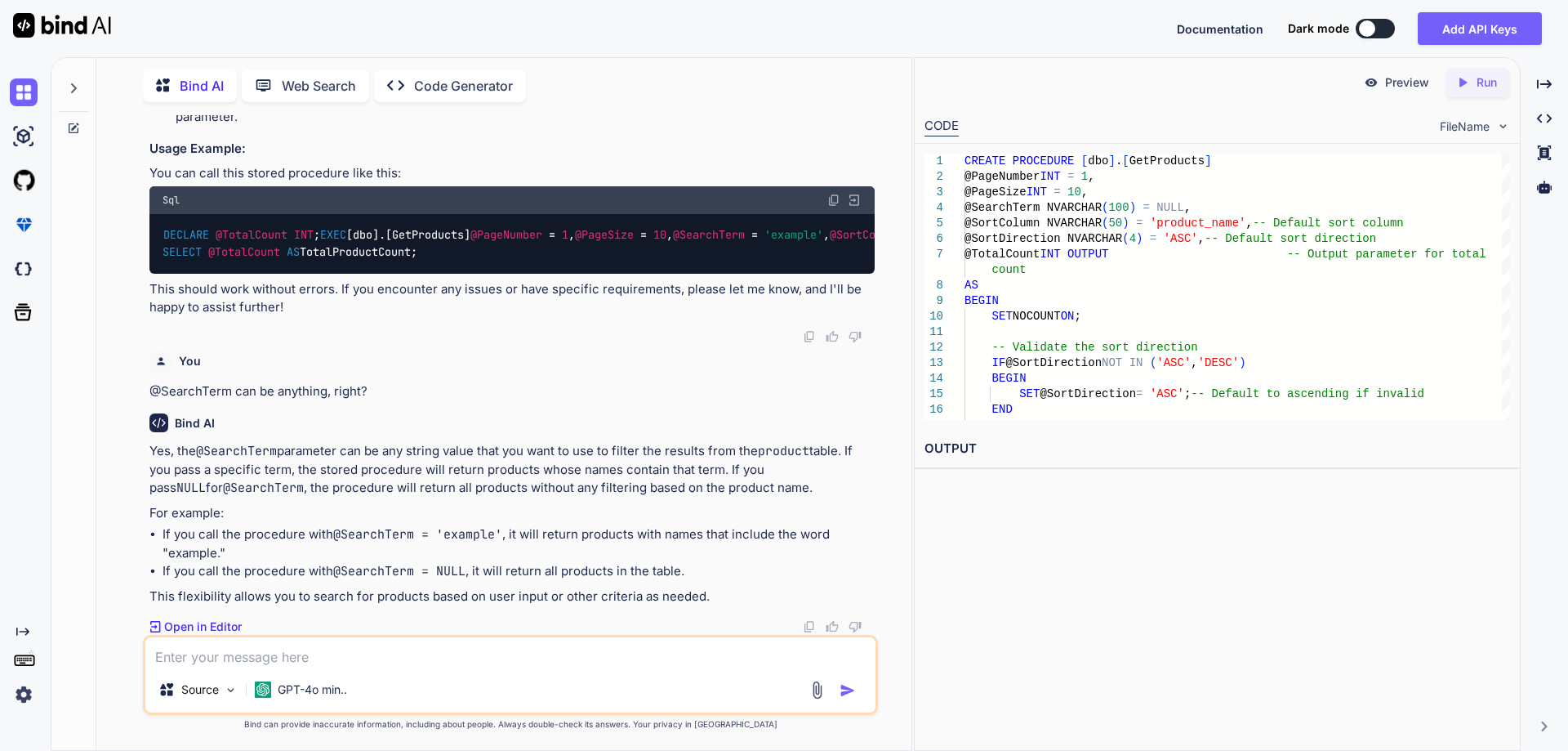
click at [398, 668] on div "Source GPT-4o min.." at bounding box center [511, 674] width 735 height 80
click at [397, 653] on textarea at bounding box center [511, 652] width 730 height 29
type textarea "what about other search columns?"
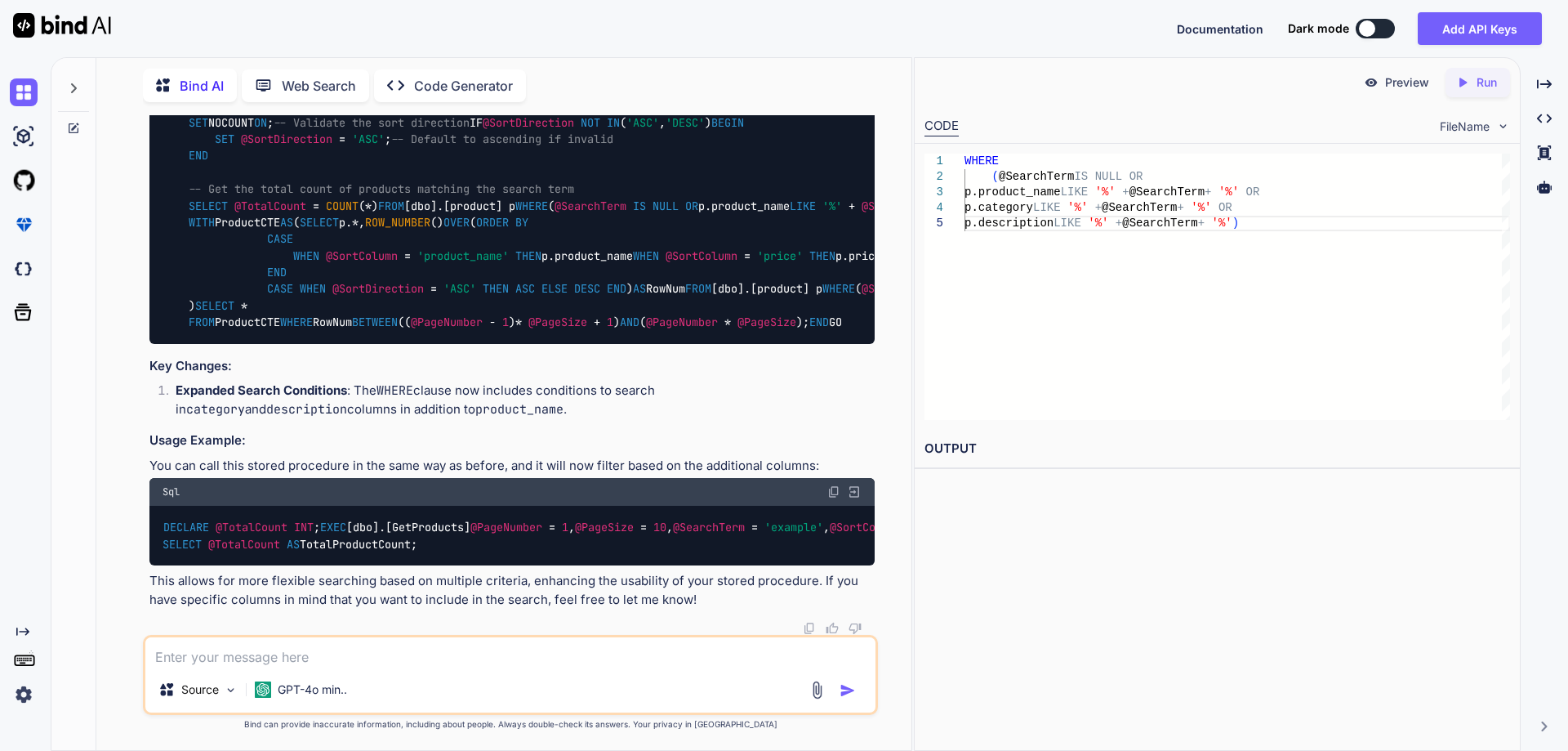
scroll to position [9484, 0]
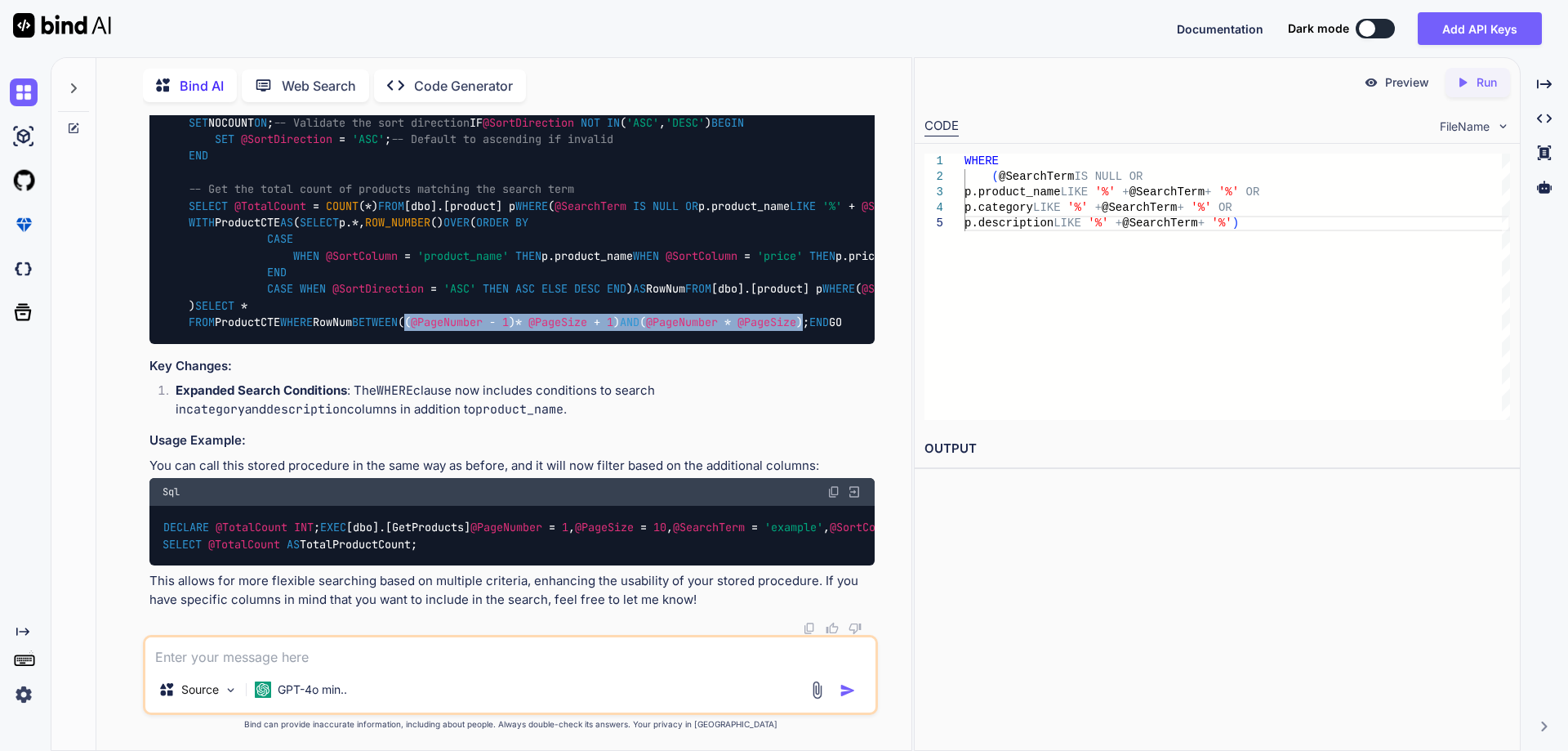
drag, startPoint x: 330, startPoint y: 452, endPoint x: 764, endPoint y: 446, distance: 434.0
click at [764, 331] on code "CREATE PROCEDURE [dbo].[GetProducts] @PageNumber INT = 1 , @PageSize INT = 10 ,…" at bounding box center [1002, 181] width 1680 height 299
copy code "(( @PageNumber - 1 ) * @PageSize + 1 ) AND ( @PageNumber * @PageSize )"
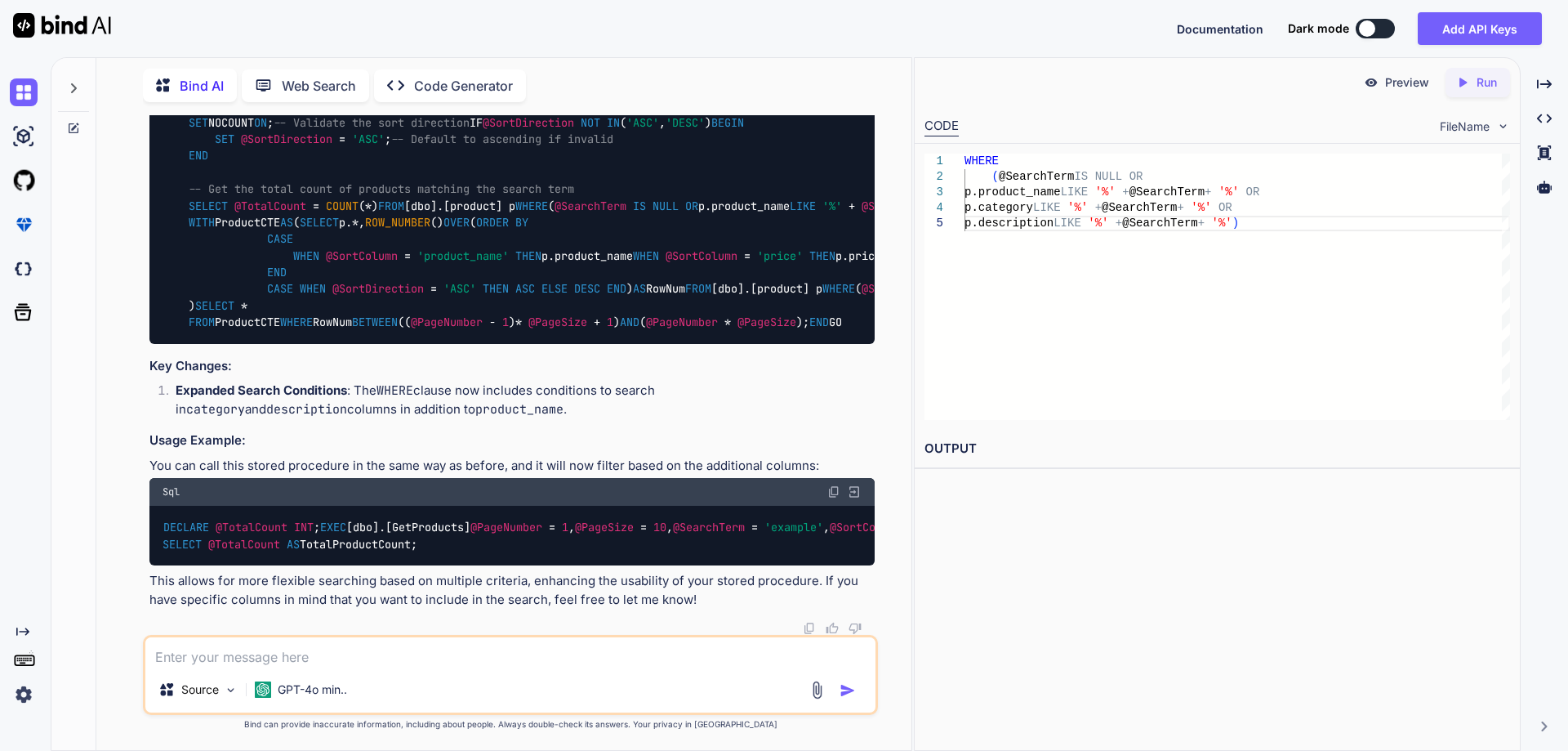
click at [309, 654] on textarea at bounding box center [511, 652] width 730 height 29
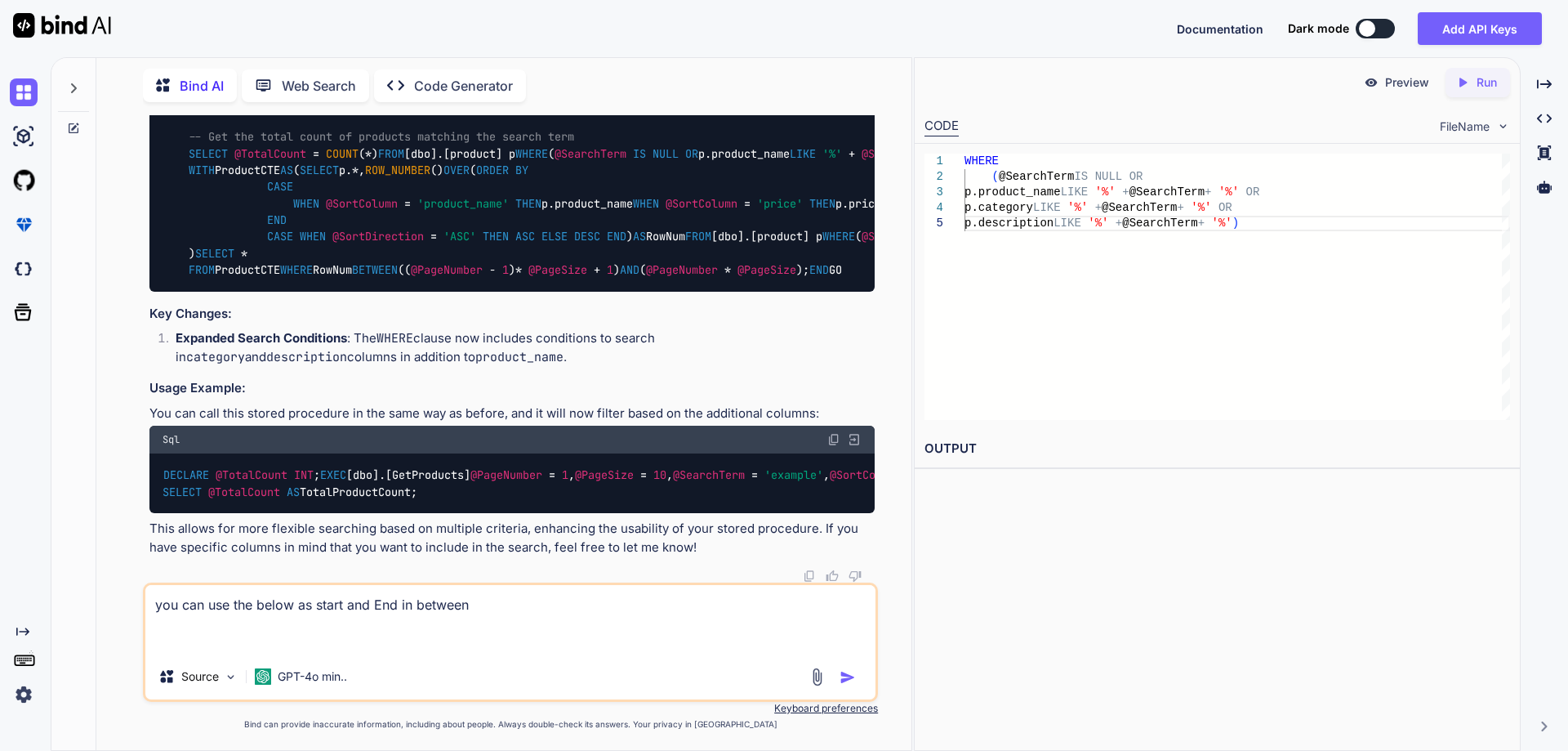
paste textarea "((@PageNumber - 1) * @PageSize + 1) AND (@PageNumber * @PageSize)"
type textarea "you can use the below as start and End in between ((@PageNumber - 1) * @PageSiz…"
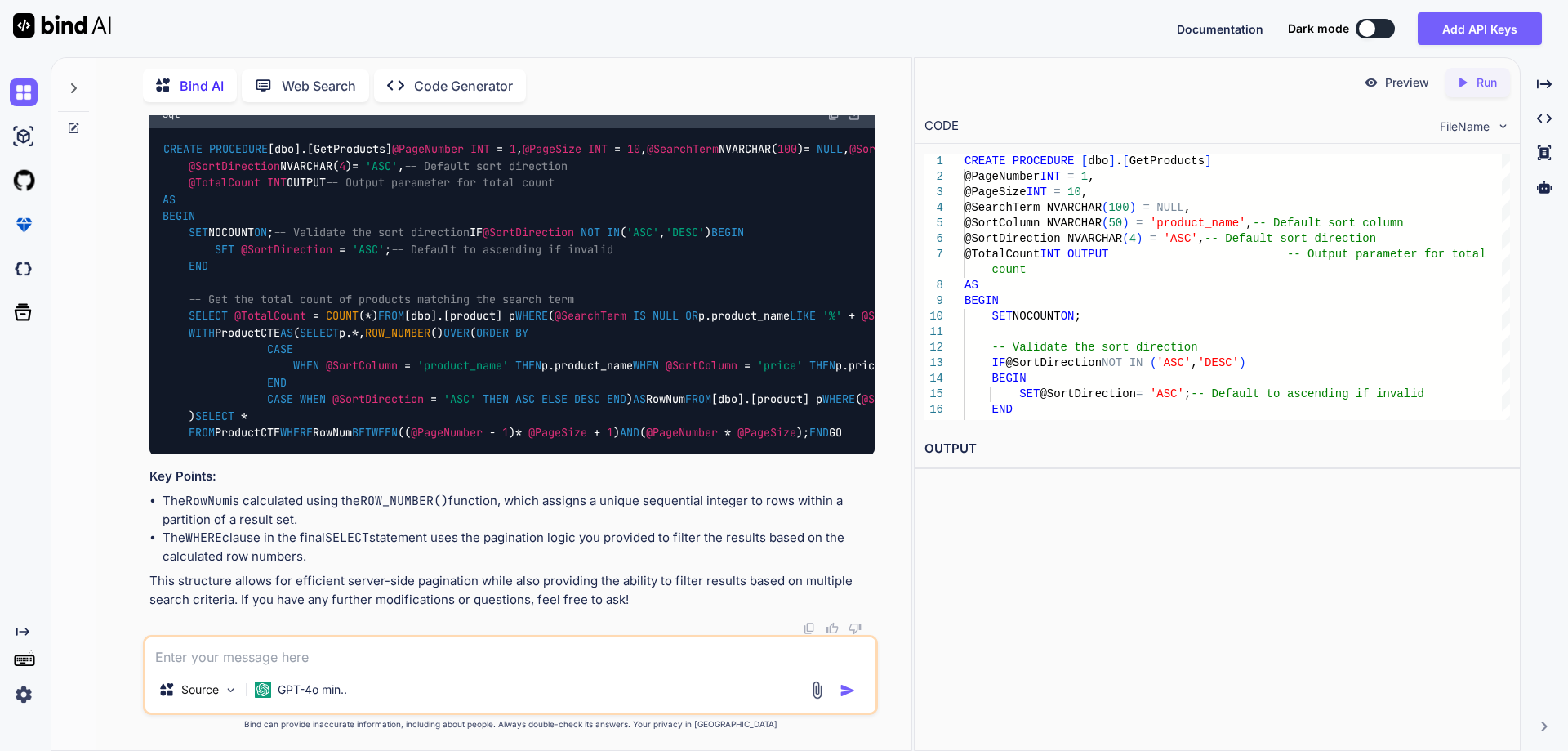
scroll to position [11119, 0]
click at [362, 659] on textarea at bounding box center [511, 652] width 730 height 29
type textarea "avoid using output parameter for now"
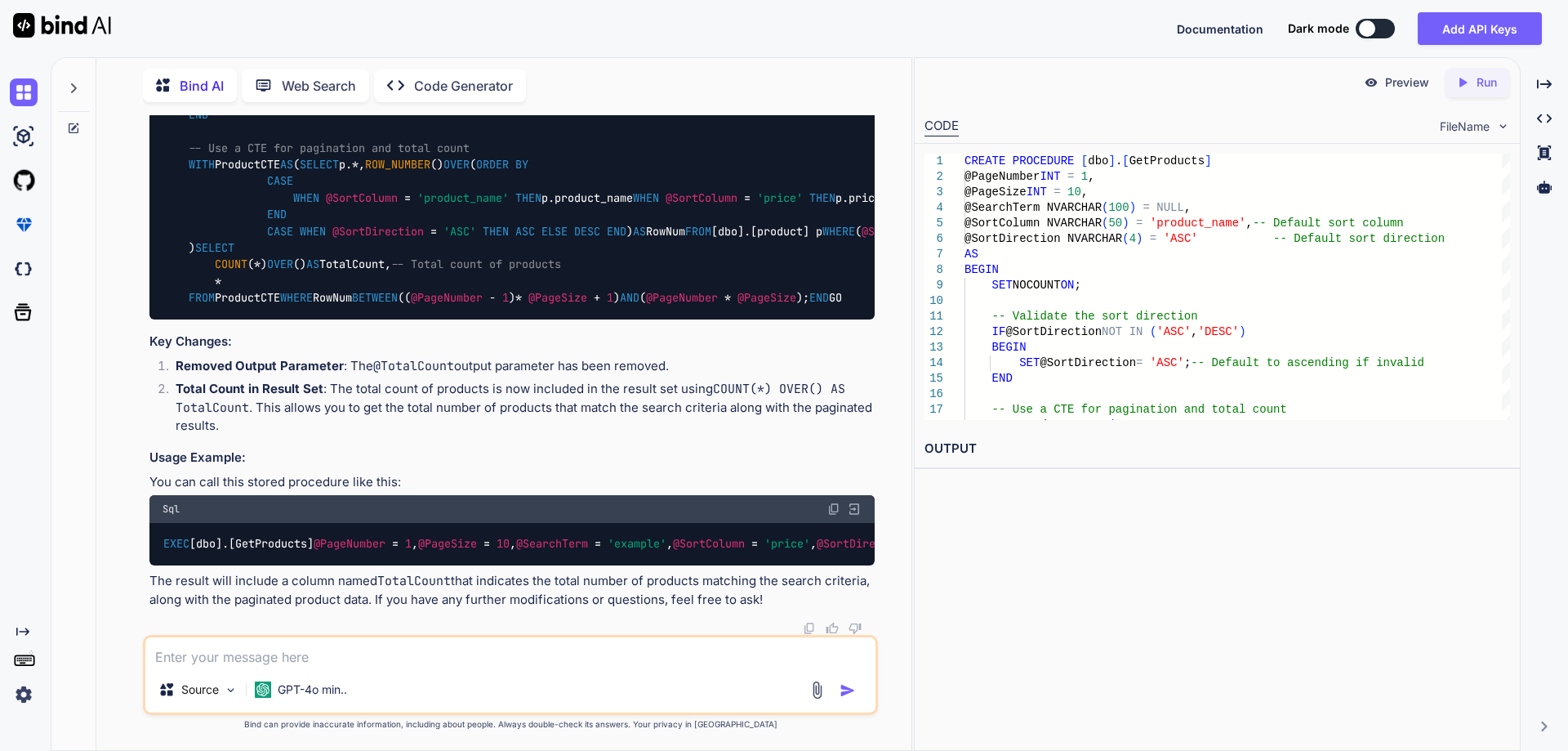
scroll to position [11705, 0]
click at [357, 662] on textarea at bounding box center [511, 652] width 730 height 29
paste textarea "Msg 319, Level 15, State 1, Procedure GetProducts, Line 18 [Batch Start Line 0]…"
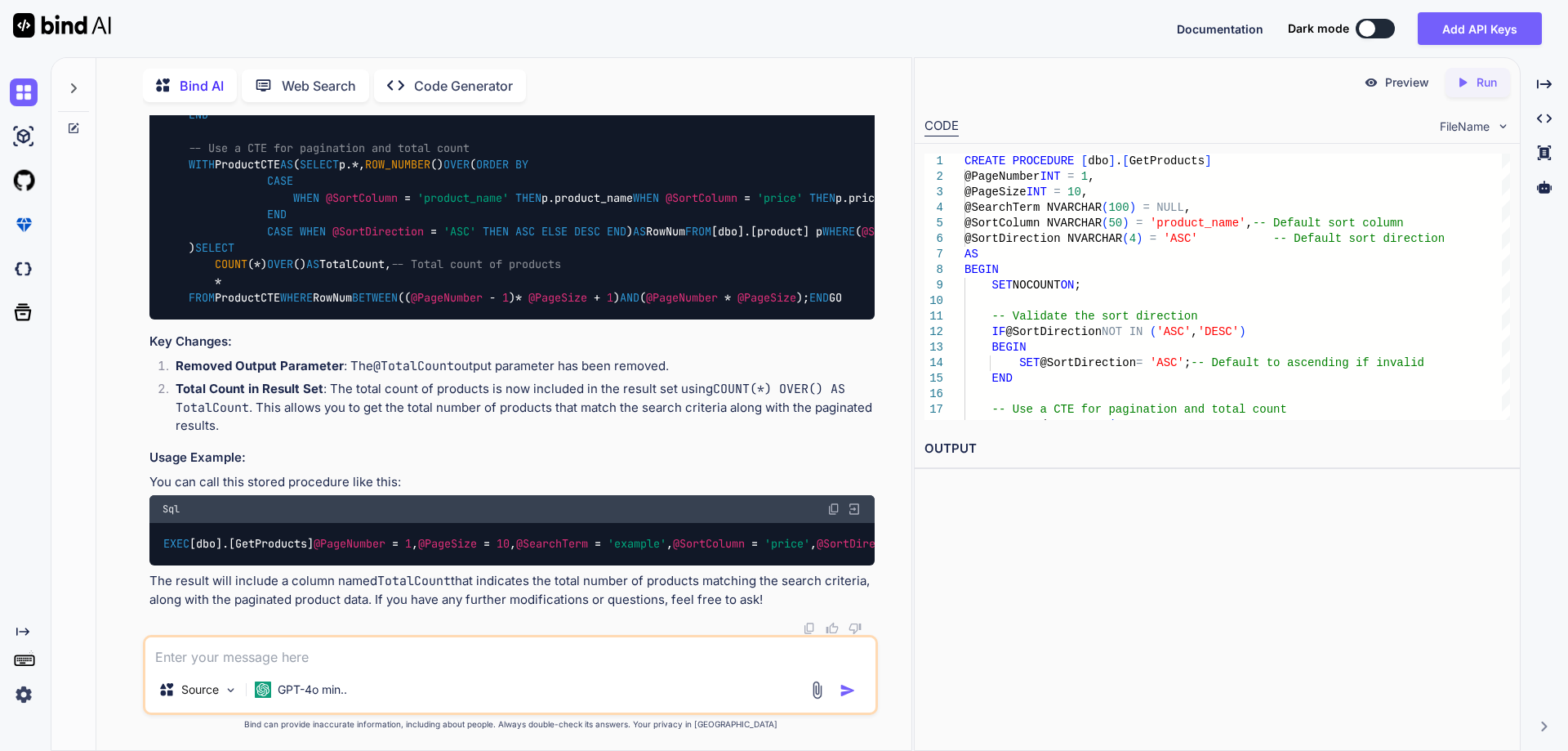
type textarea "Msg 319, Level 15, State 1, Procedure GetProducts, Line 18 [Batch Start Line 0]…"
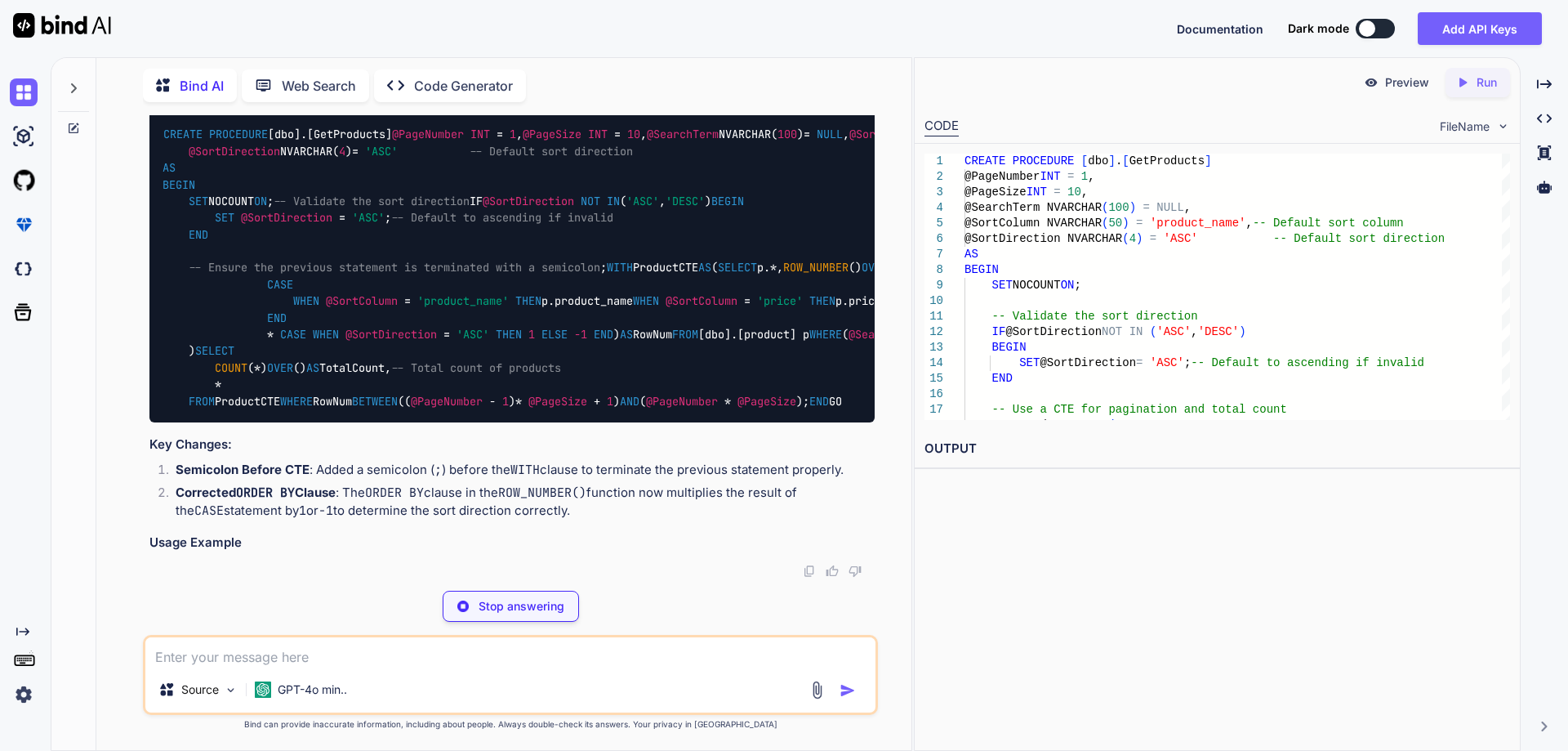
scroll to position [13114, 0]
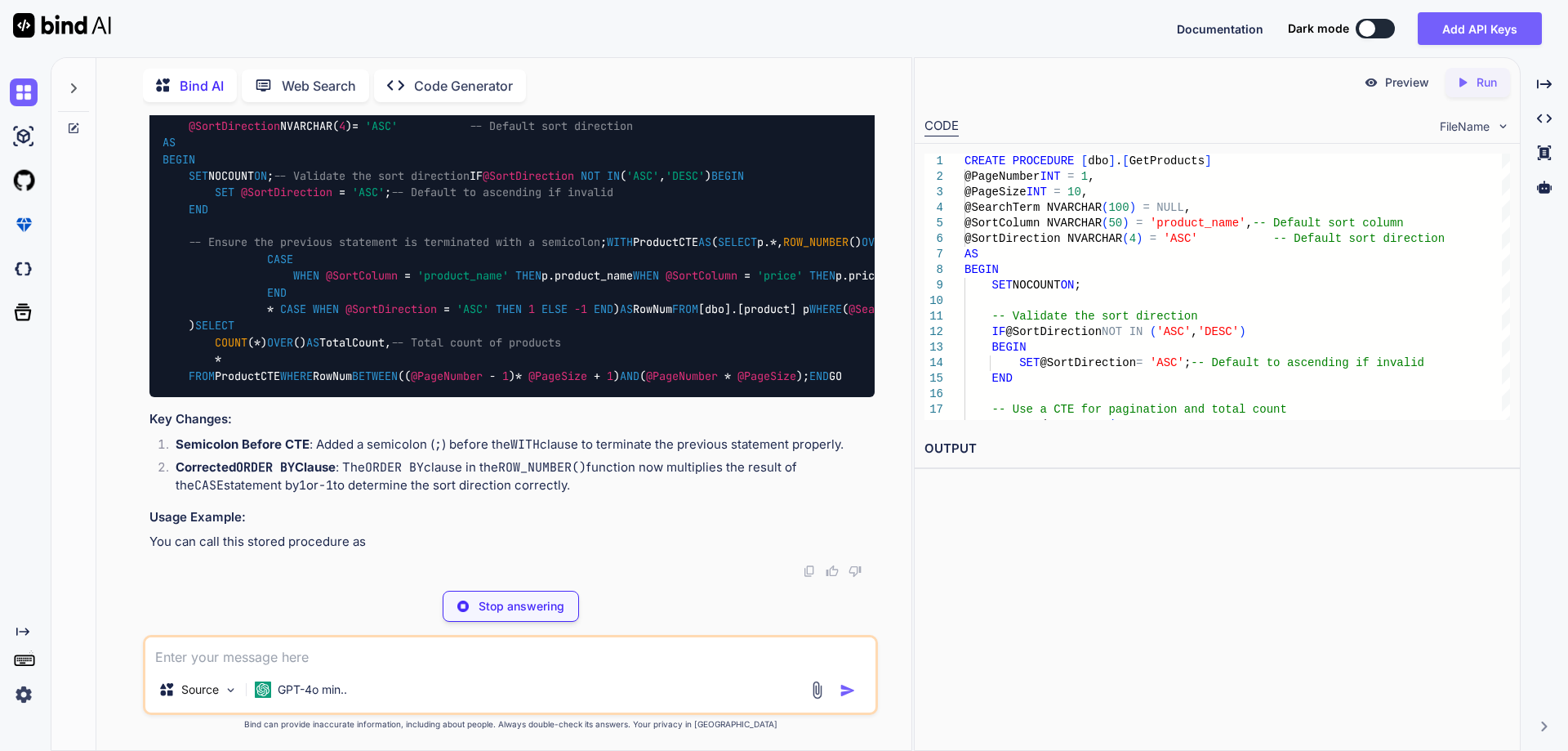
click at [831, 80] on img at bounding box center [834, 74] width 13 height 13
